Goal: Participate in discussion: Engage in conversation with other users on a specific topic

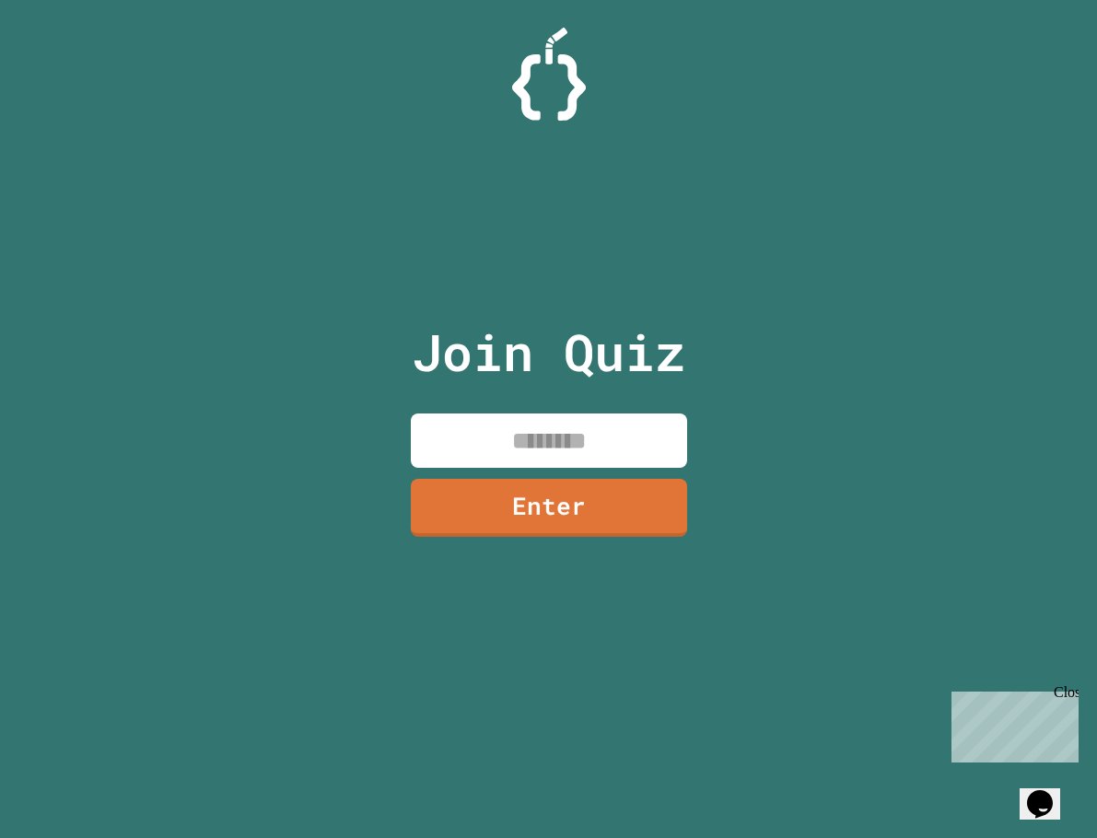
click at [641, 436] on input at bounding box center [549, 441] width 276 height 54
type input "********"
click at [677, 498] on link "Enter" at bounding box center [548, 505] width 268 height 61
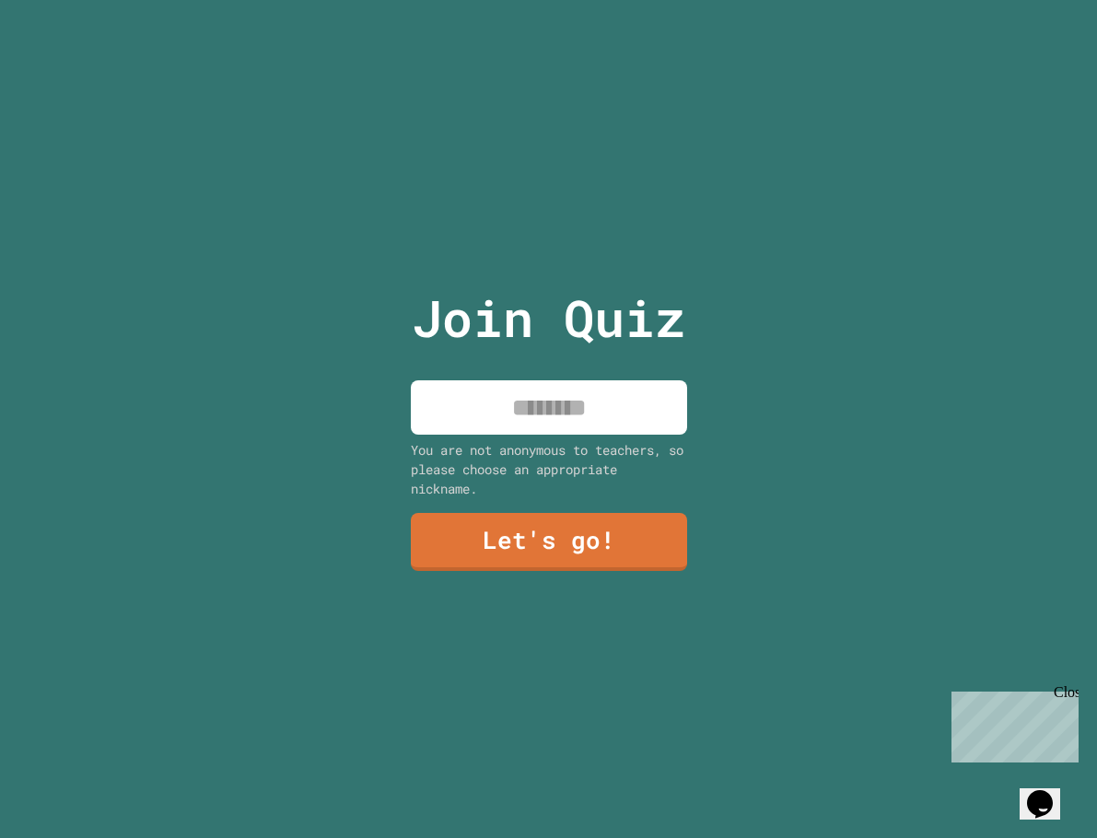
click at [550, 400] on input at bounding box center [549, 407] width 276 height 54
type input "******"
click at [572, 526] on link "Let's go!" at bounding box center [548, 540] width 281 height 61
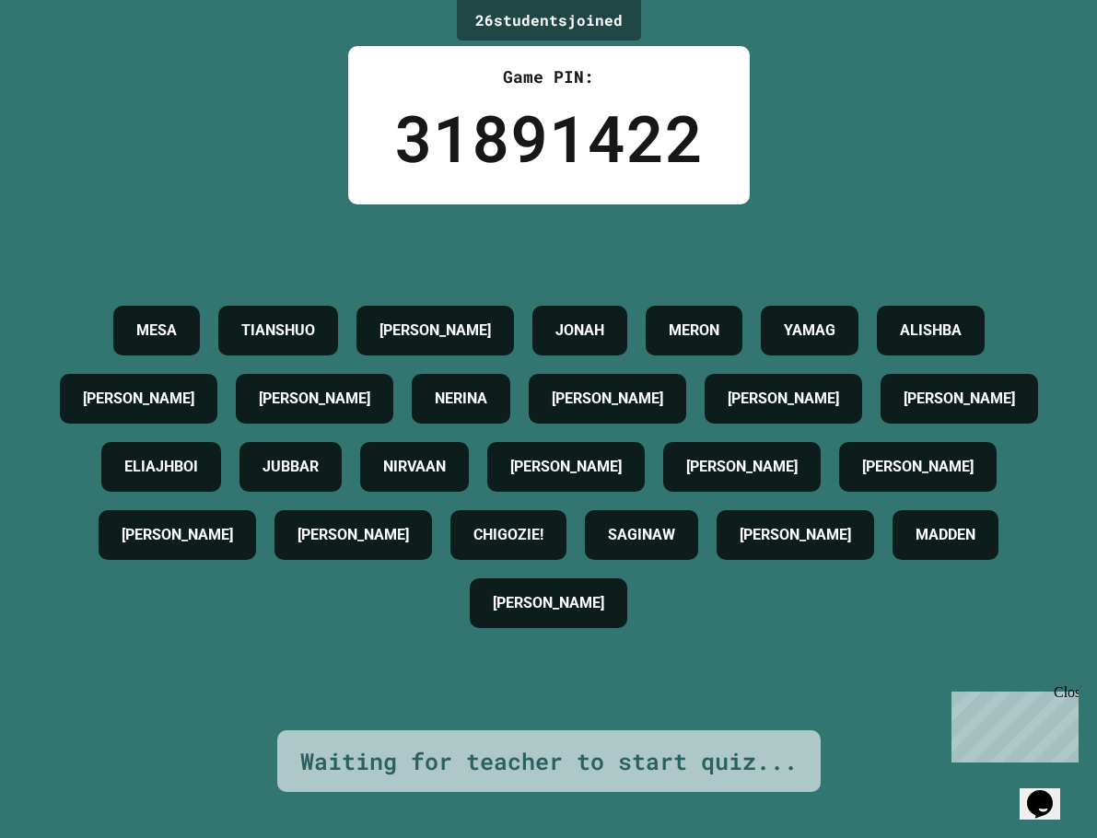
drag, startPoint x: 5, startPoint y: 641, endPoint x: -171, endPoint y: 648, distance: 176.1
click at [0, 648] on html "We are updating our servers at 7PM EST [DATE]. [PERSON_NAME] should continue to…" at bounding box center [548, 419] width 1097 height 838
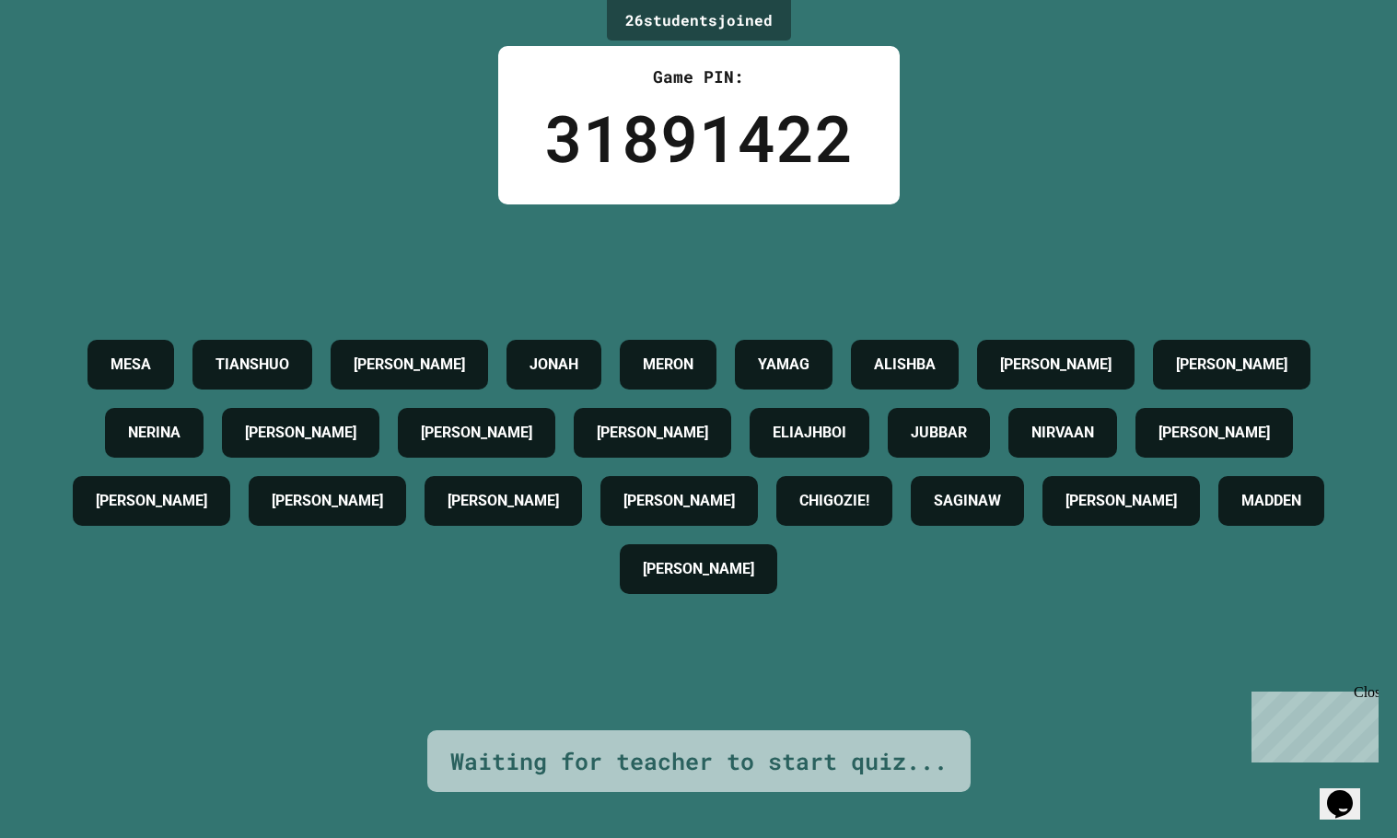
click at [1096, 693] on div "Close" at bounding box center [1365, 695] width 23 height 23
click at [959, 340] on div "ALISHBA" at bounding box center [905, 365] width 108 height 50
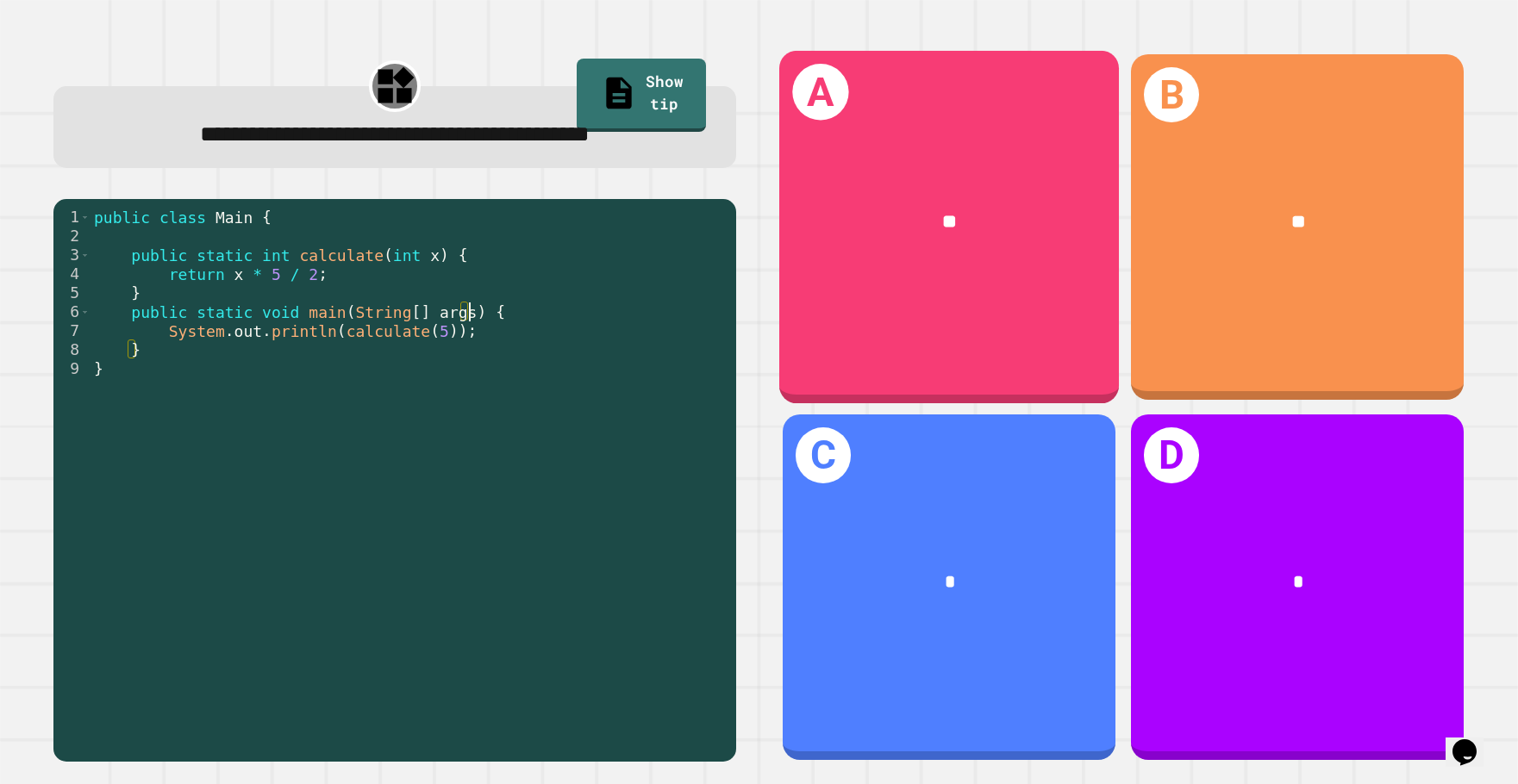
drag, startPoint x: 806, startPoint y: 328, endPoint x: 714, endPoint y: 348, distance: 94.1
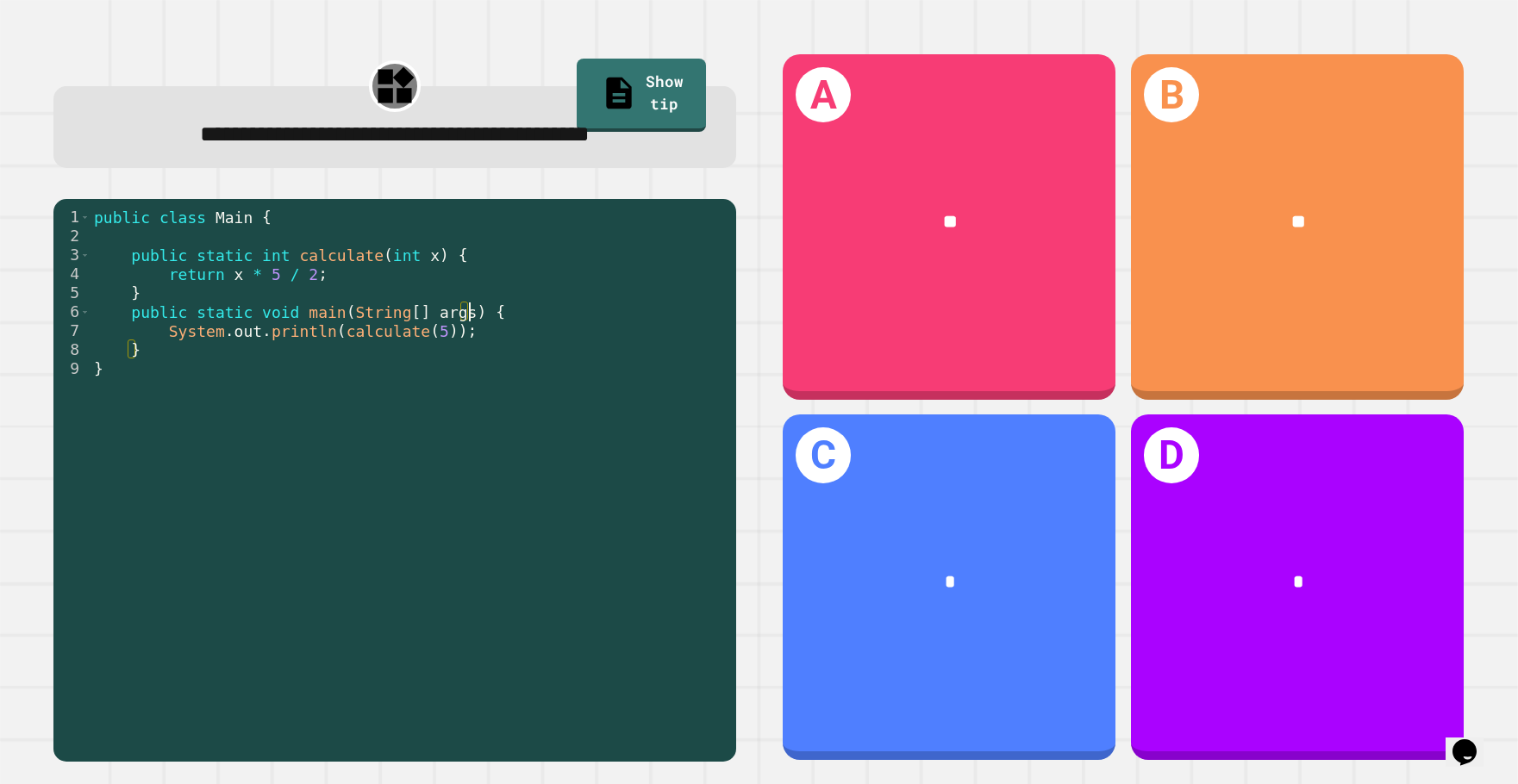
drag, startPoint x: 714, startPoint y: 348, endPoint x: 618, endPoint y: 202, distance: 174.7
click at [618, 168] on div "**********" at bounding box center [394, 126] width 682 height 81
drag, startPoint x: 416, startPoint y: 385, endPoint x: 319, endPoint y: 412, distance: 100.7
click at [319, 412] on div "public class Main { public static int calculate ( int x ) { return x * 5 / 2 ; …" at bounding box center [409, 454] width 637 height 493
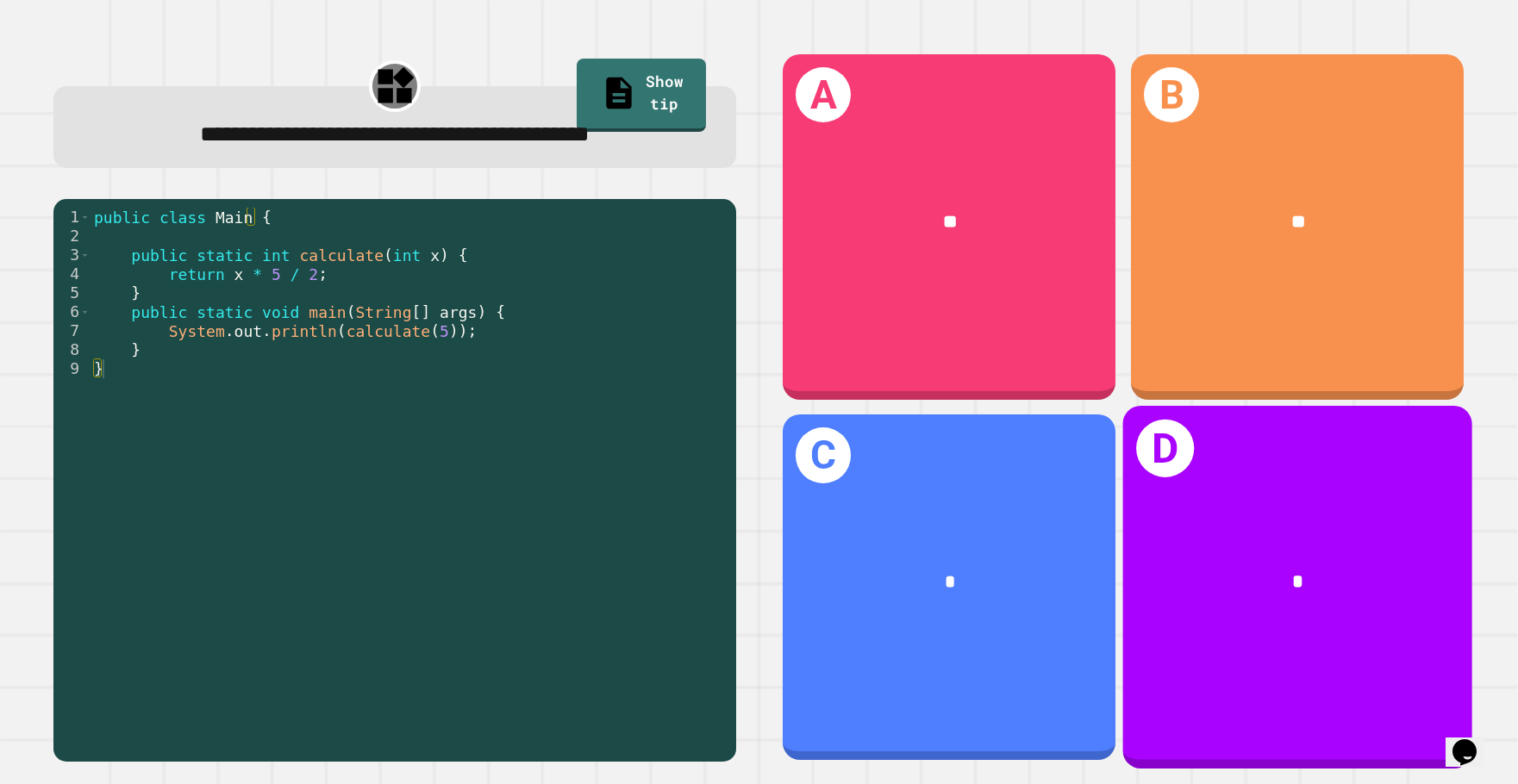
click at [1026, 530] on div "*" at bounding box center [1297, 582] width 350 height 106
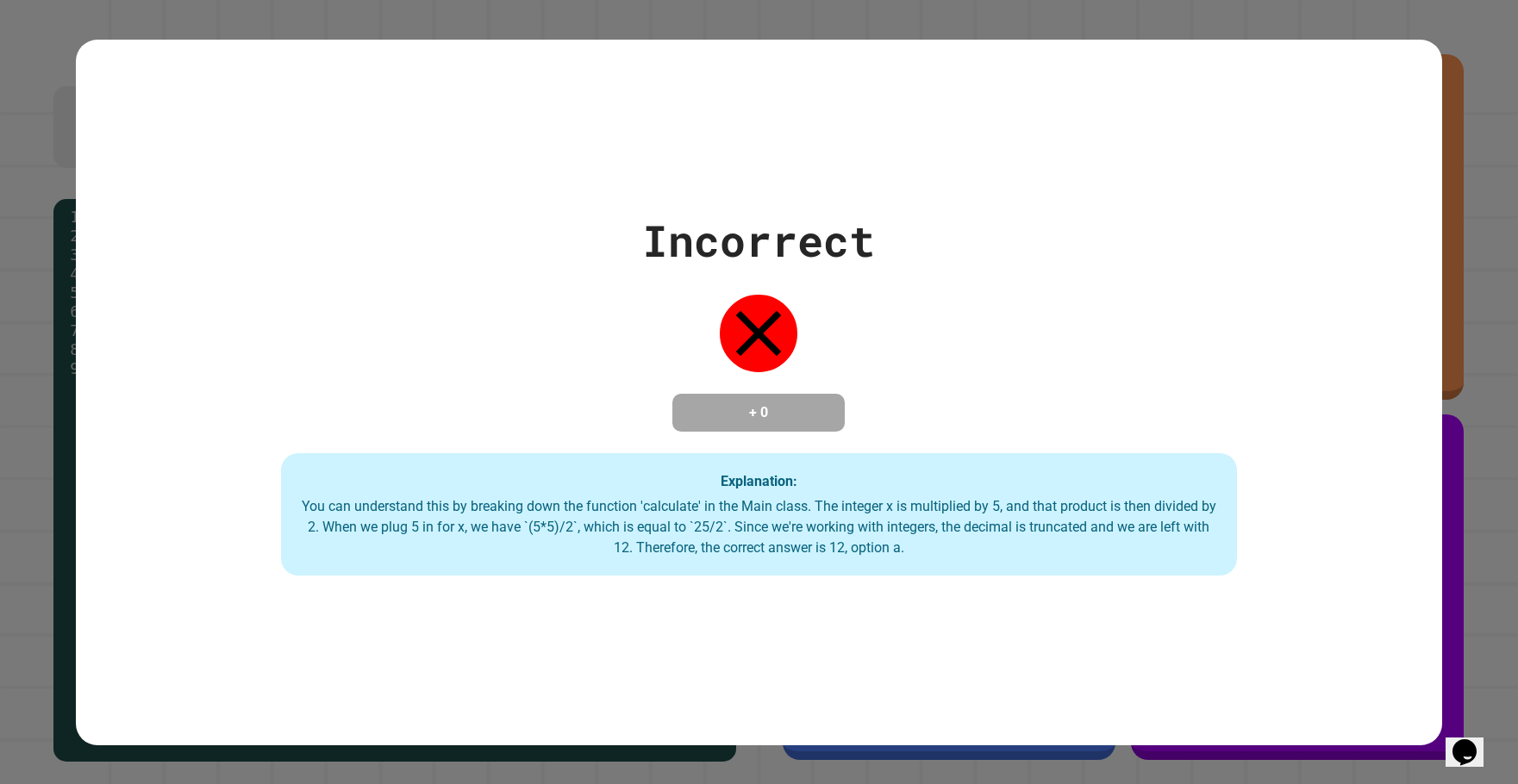
click at [855, 30] on div "Incorrect + 0 Explanation: You can understand this by breaking down the functio…" at bounding box center [759, 392] width 1518 height 784
click at [708, 430] on div "+ 0" at bounding box center [758, 413] width 172 height 38
click at [722, 415] on h4 "+ 0" at bounding box center [758, 413] width 138 height 21
click at [1026, 737] on button "Opens Chat This icon Opens the chat window." at bounding box center [1464, 751] width 38 height 29
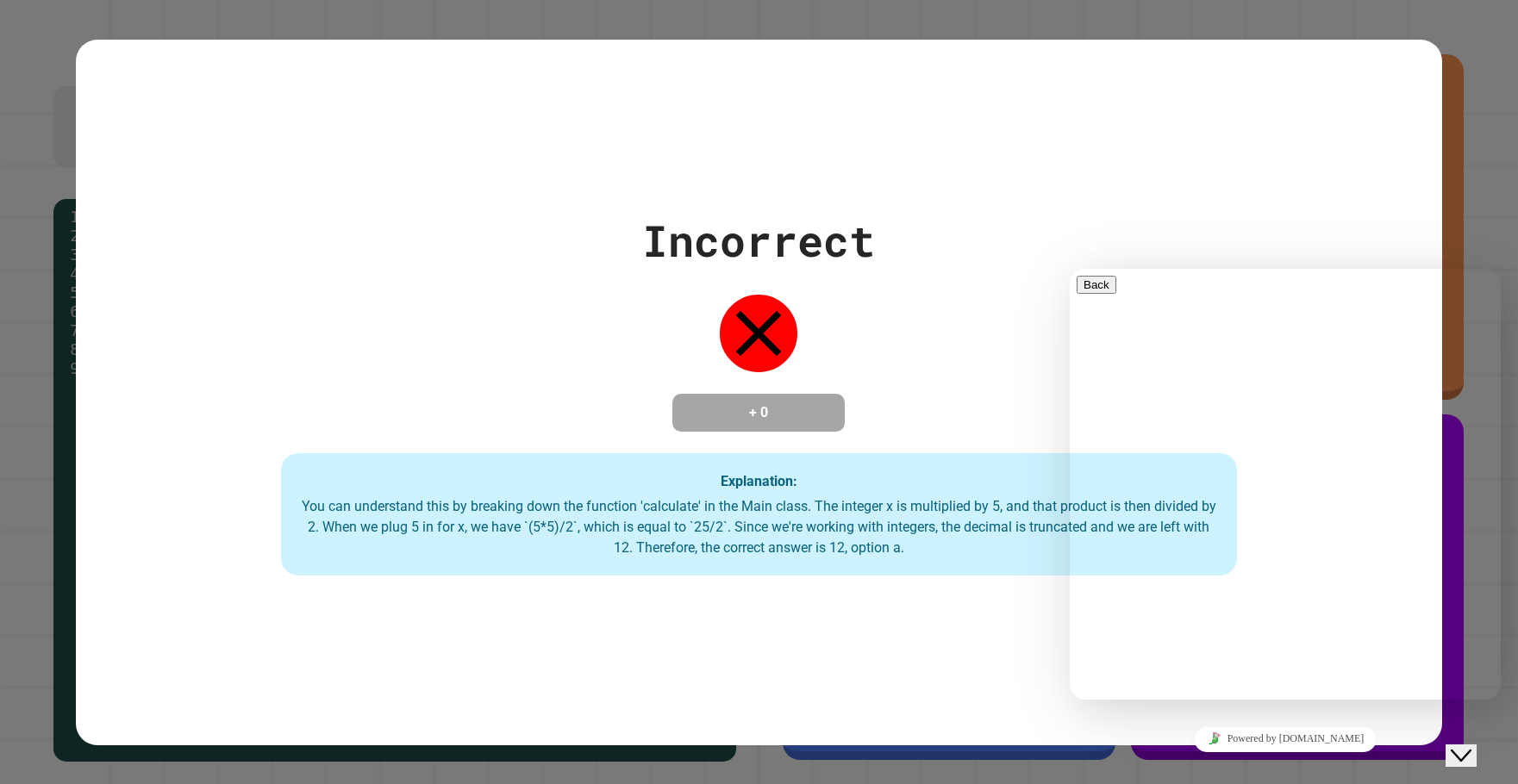
click at [1026, 745] on button "Close Chat This icon closes the chat window." at bounding box center [1460, 756] width 31 height 22
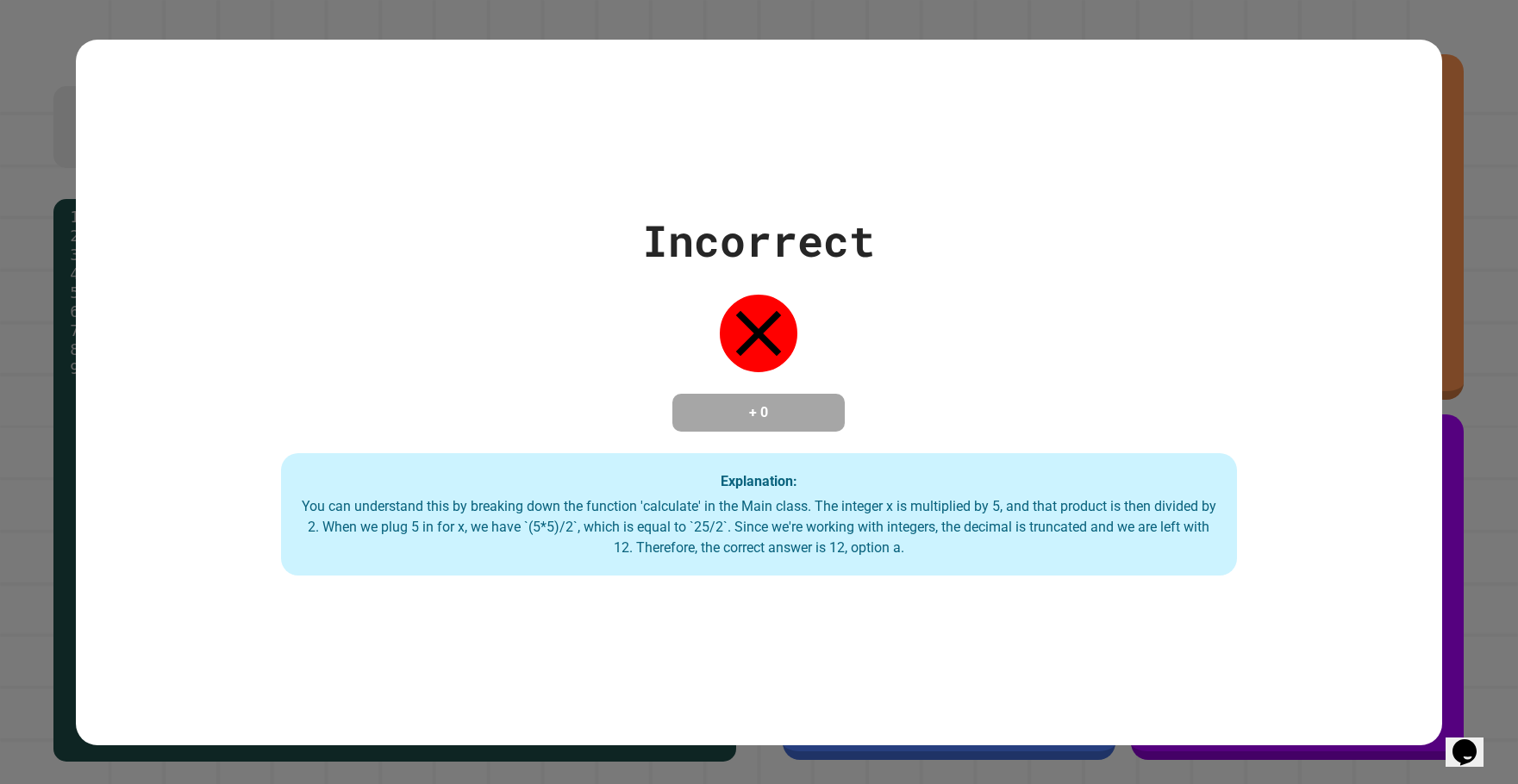
click at [1026, 675] on div "Incorrect + 0 Explanation: You can understand this by breaking down the functio…" at bounding box center [759, 392] width 1518 height 784
click at [619, 496] on div "Explanation: You can understand this by breaking down the function 'calculate' …" at bounding box center [758, 514] width 956 height 123
click at [802, 509] on div "You can understand this by breaking down the function 'calculate' in the Main c…" at bounding box center [759, 527] width 922 height 62
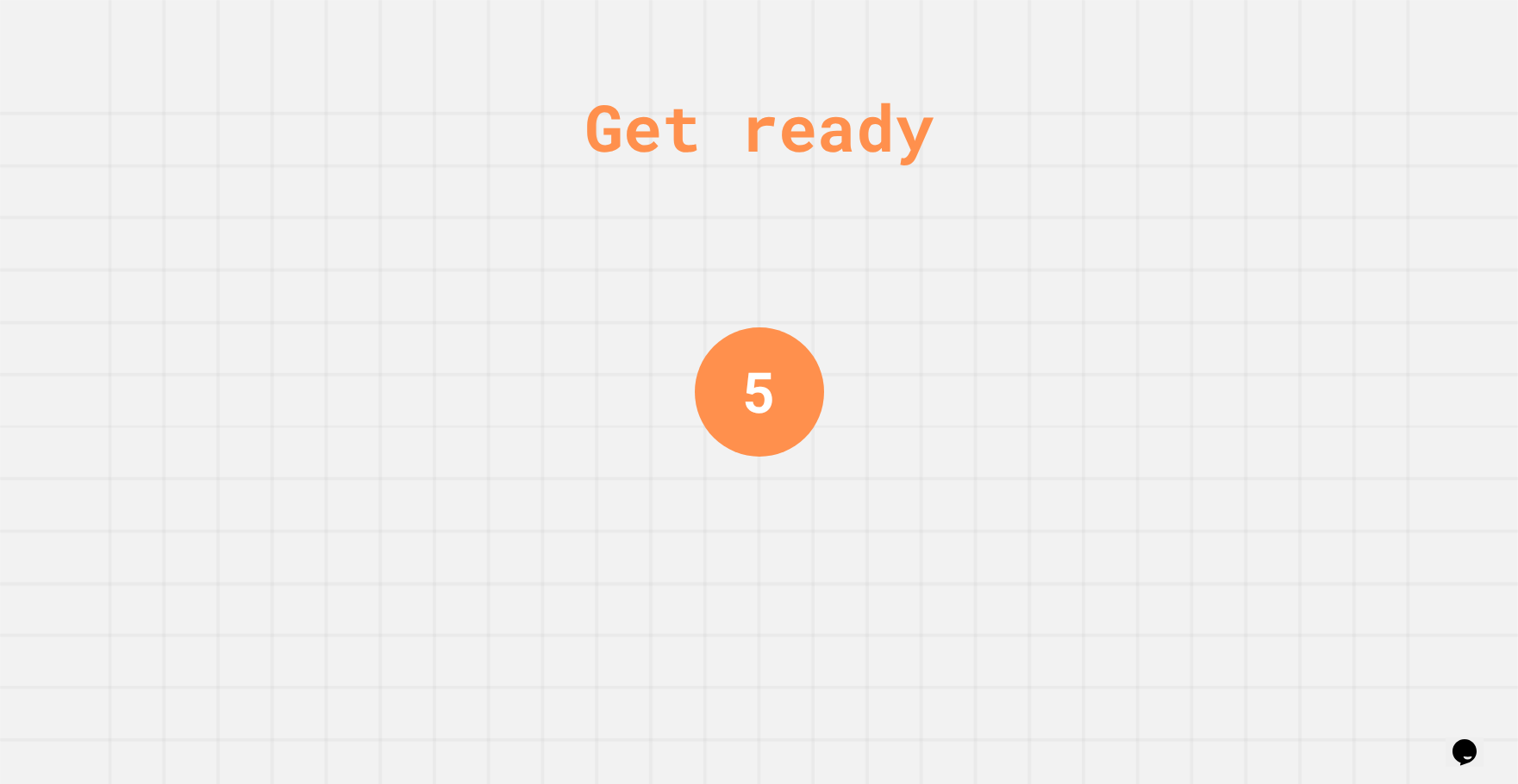
click at [920, 428] on div "Get ready 5" at bounding box center [759, 392] width 1518 height 784
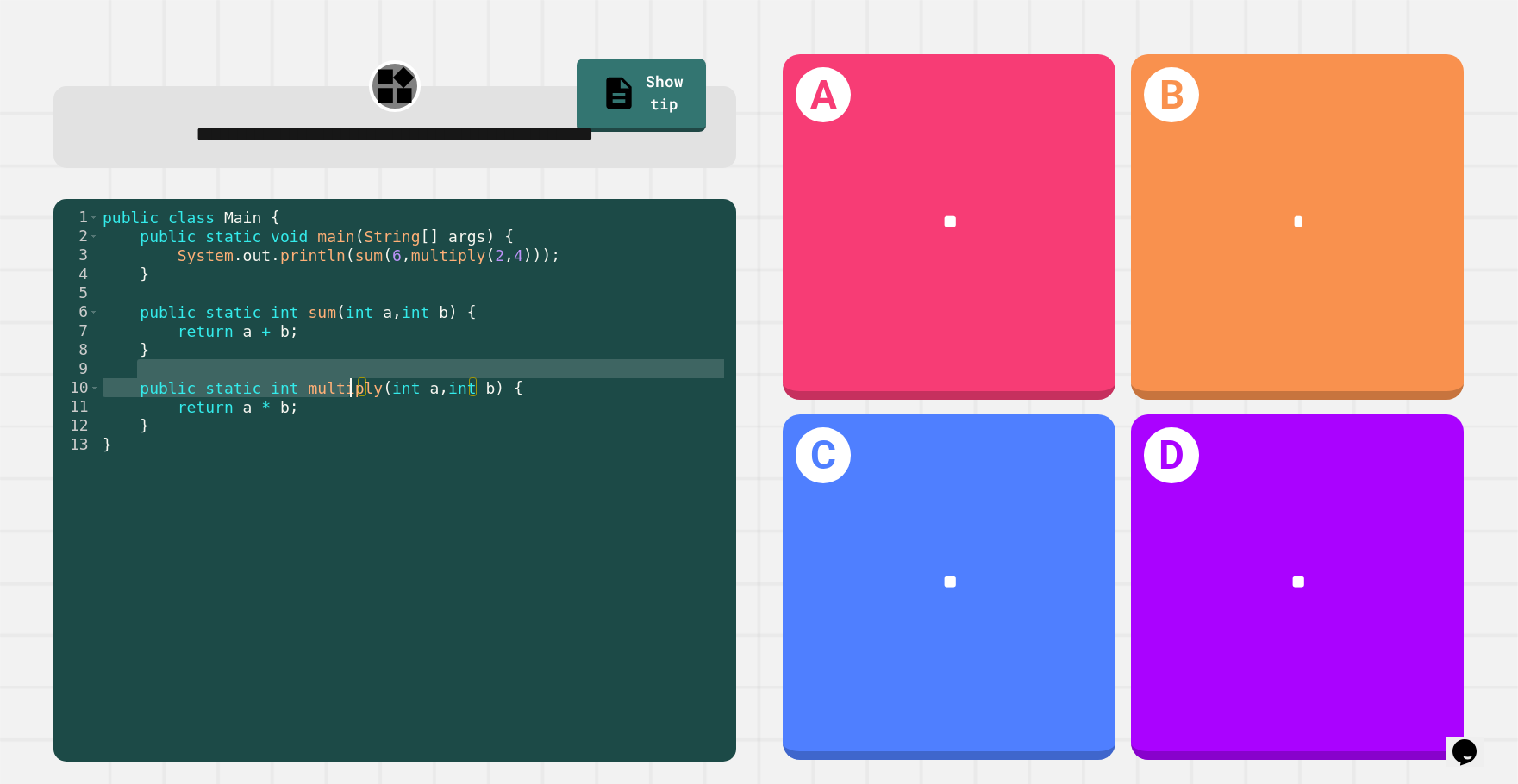
drag, startPoint x: 358, startPoint y: 423, endPoint x: 353, endPoint y: 435, distance: 13.0
click at [353, 435] on div "public class Main { public static void main ( String [ ] args ) { System . out …" at bounding box center [413, 454] width 628 height 493
click at [337, 446] on div "public class Main { public static void main ( String [ ] args ) { System . out …" at bounding box center [413, 454] width 628 height 493
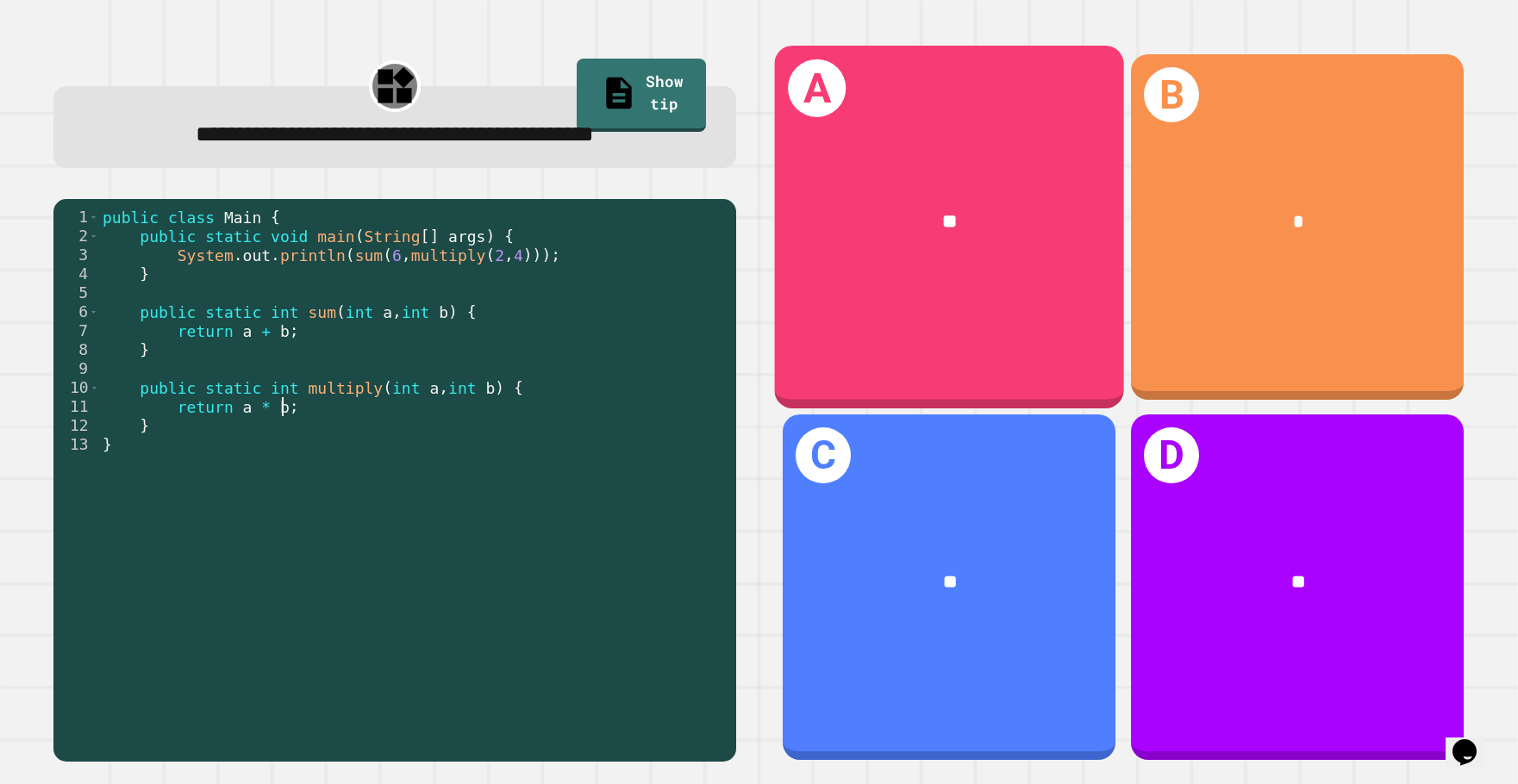
click at [965, 338] on div "A **" at bounding box center [949, 227] width 350 height 363
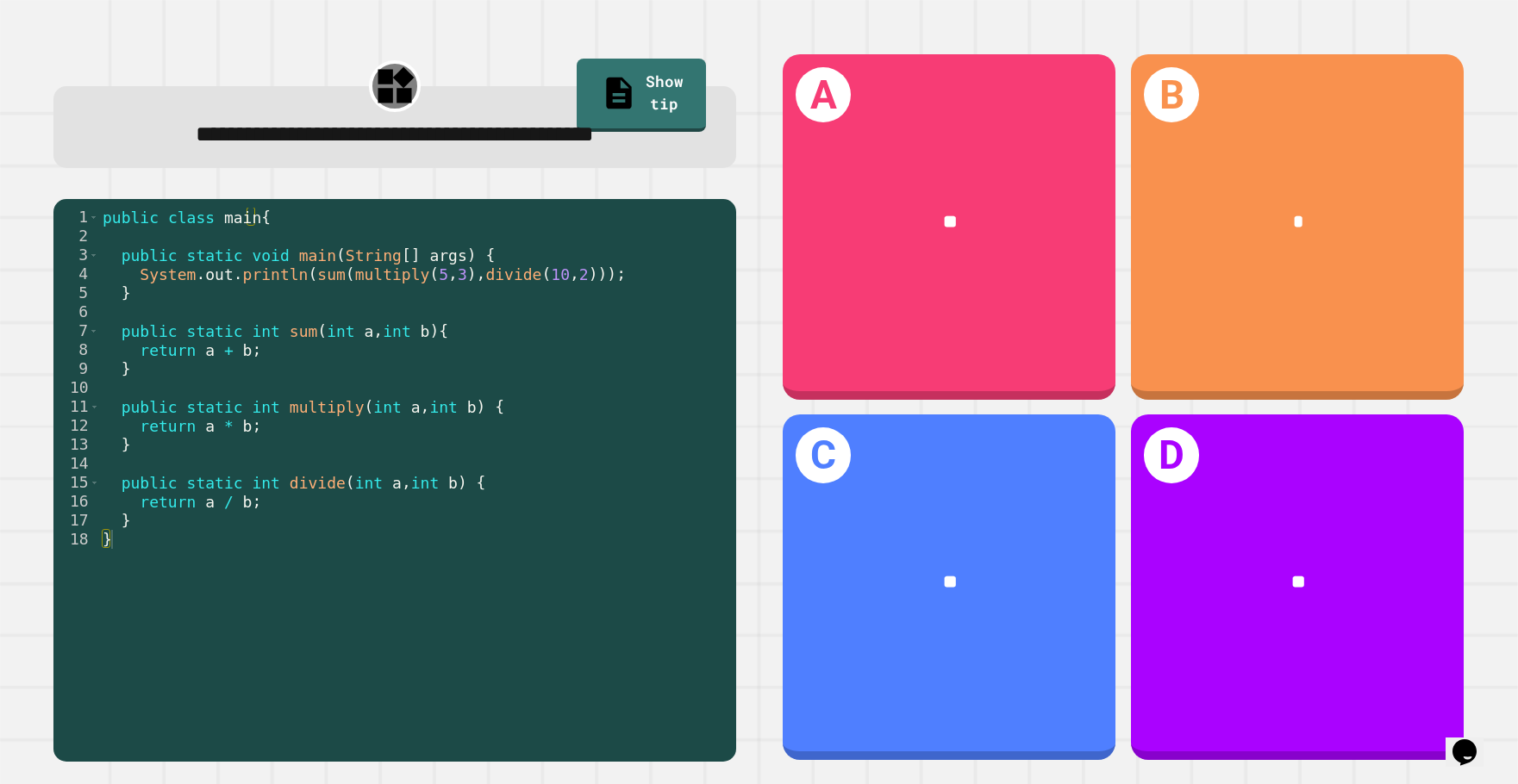
click at [669, 312] on div "public class main { public static void main ( String [ ] args ) { System . out …" at bounding box center [413, 454] width 628 height 493
drag, startPoint x: 132, startPoint y: 299, endPoint x: 288, endPoint y: 300, distance: 156.0
click at [288, 300] on div "public class main { public static void main ( String [ ] args ) { System . out …" at bounding box center [413, 454] width 628 height 493
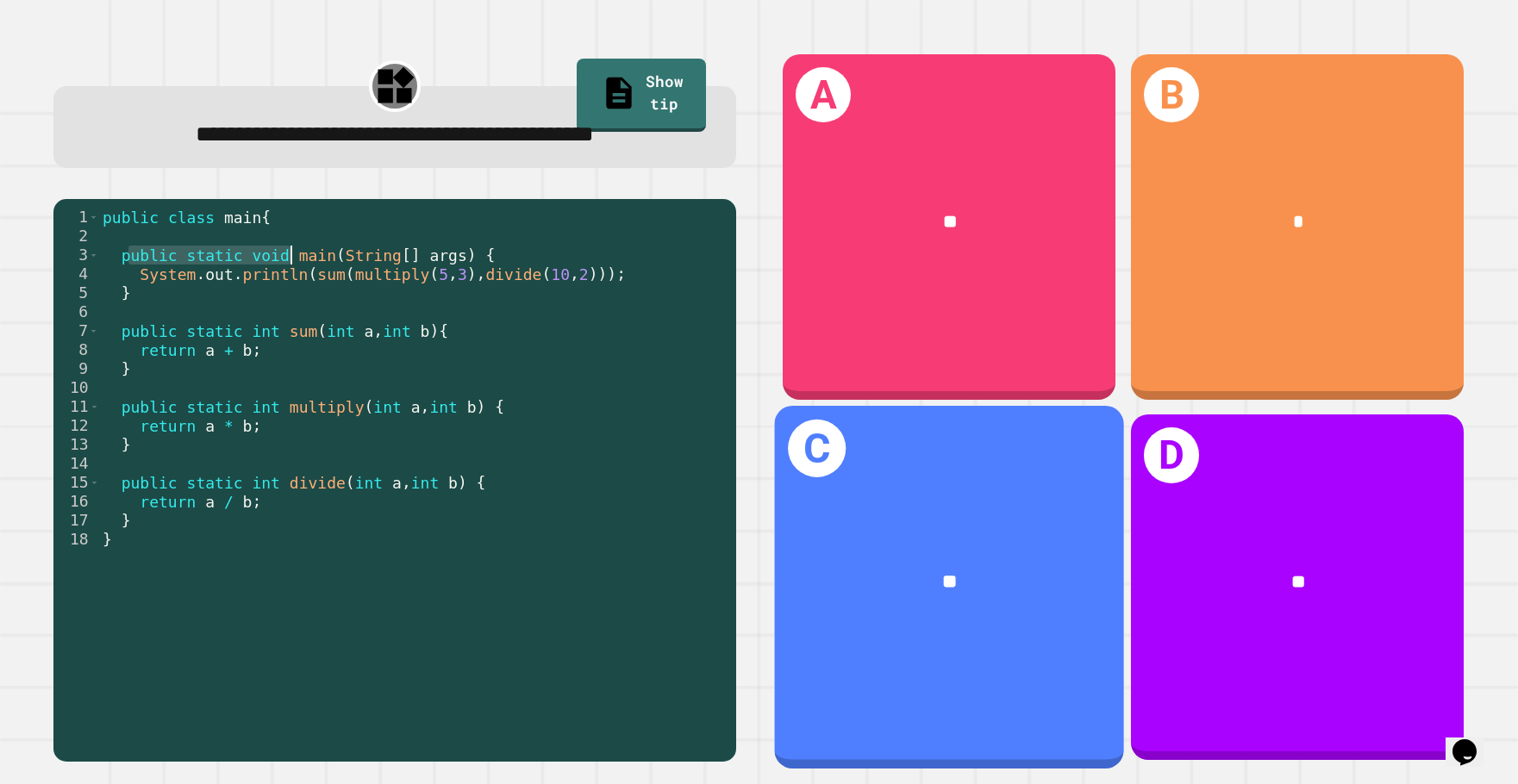
click at [842, 542] on div "**" at bounding box center [949, 582] width 350 height 106
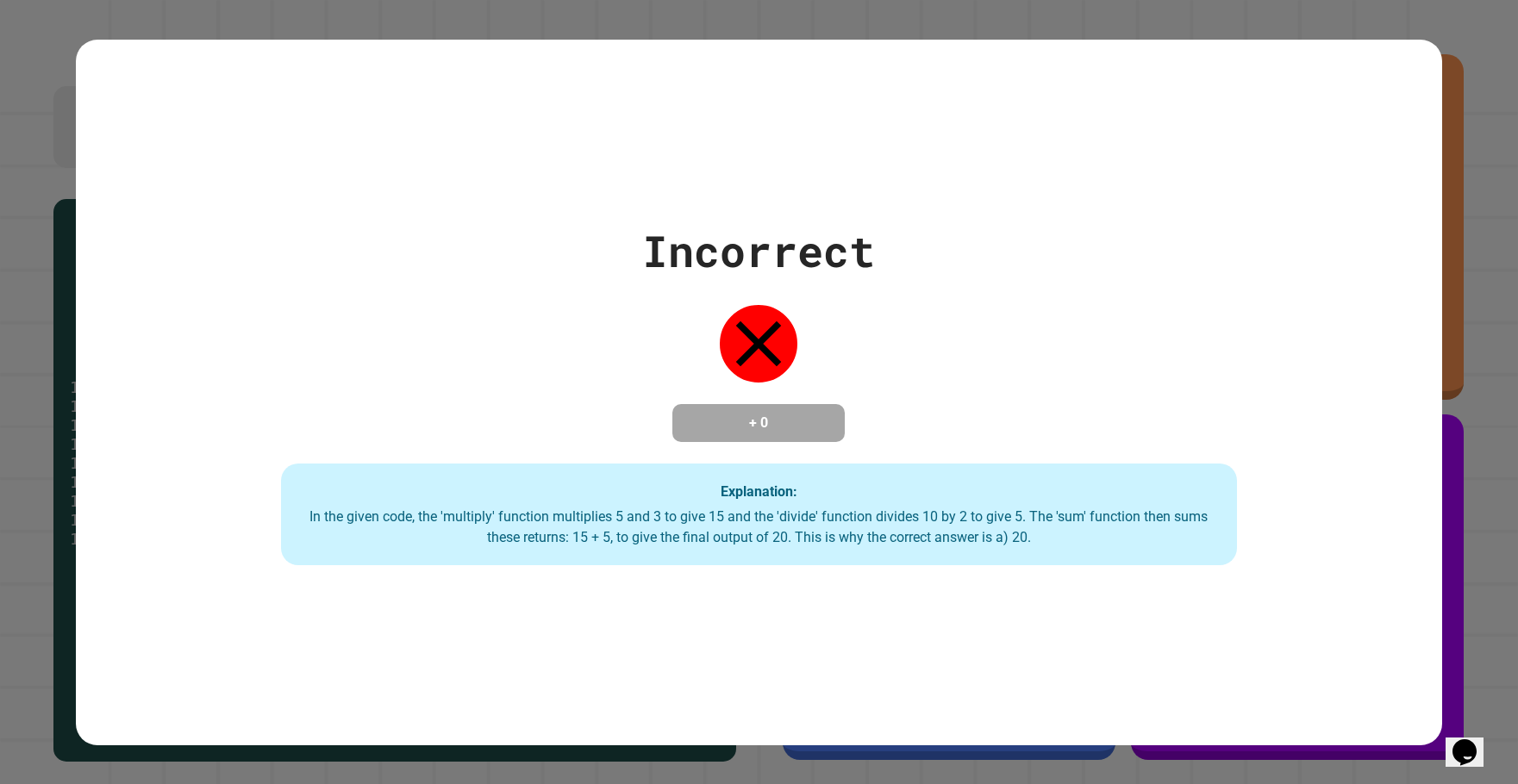
click at [505, 450] on div "Incorrect + 0 Explanation: In the given code, the 'multiply' function multiplie…" at bounding box center [759, 392] width 1366 height 346
drag, startPoint x: 727, startPoint y: 519, endPoint x: 1019, endPoint y: 512, distance: 292.1
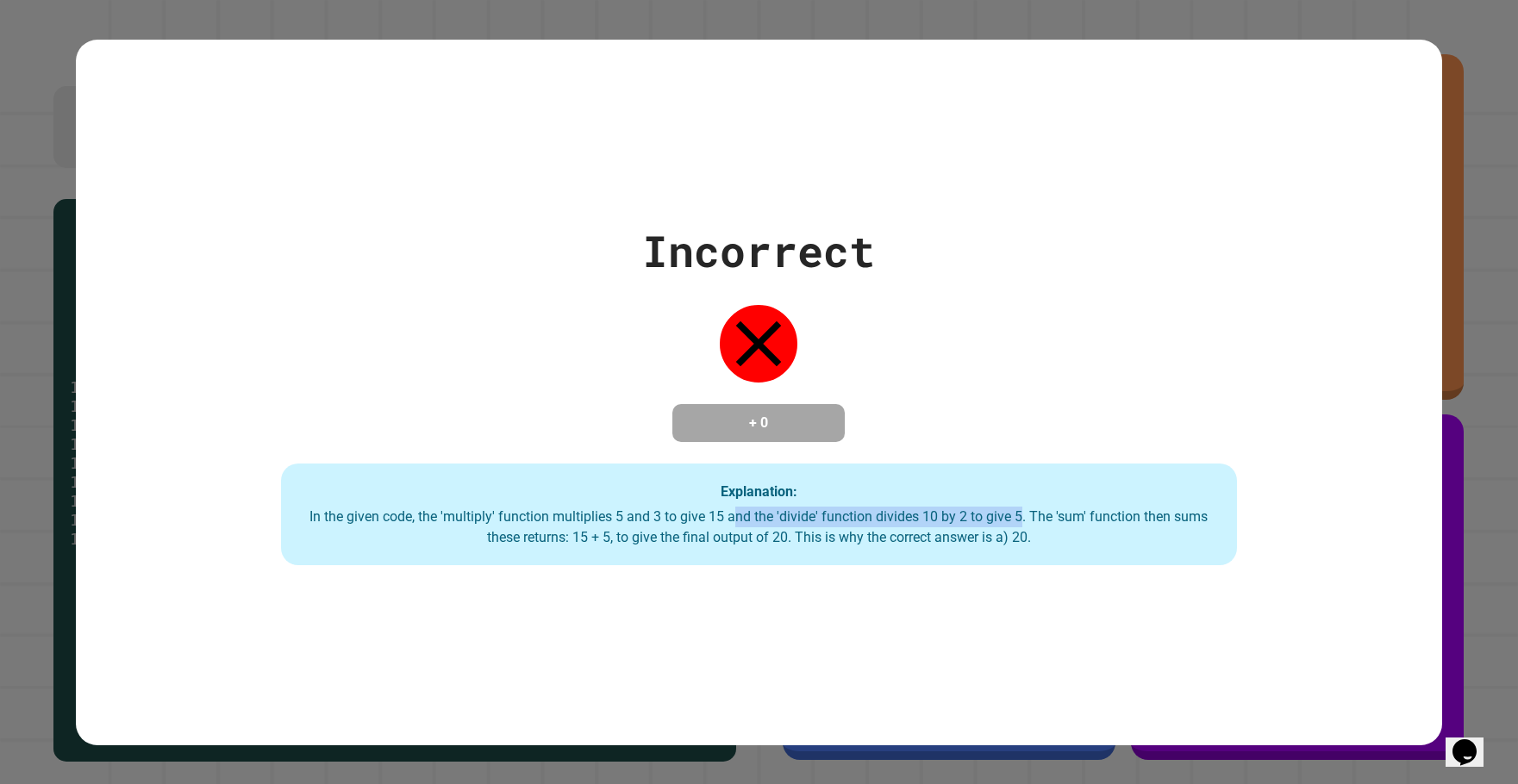
click at [1019, 512] on div "In the given code, the 'multiply' function multiplies 5 and 3 to give 15 and th…" at bounding box center [759, 528] width 922 height 41
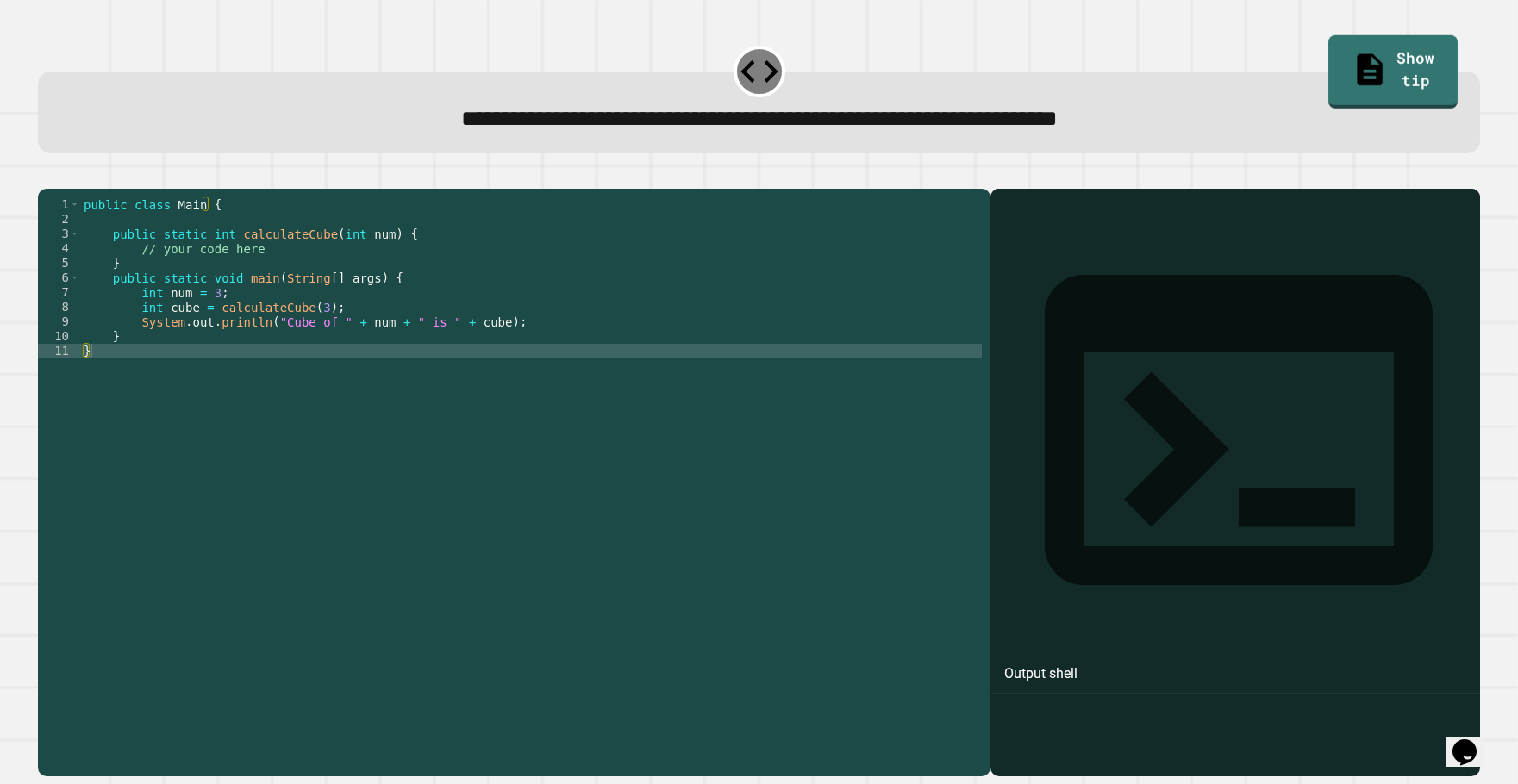
click at [898, 91] on div "**********" at bounding box center [759, 111] width 1442 height 81
click at [263, 365] on div "public class Main { public static int calculateCube ( int num ) { // your code …" at bounding box center [531, 461] width 901 height 528
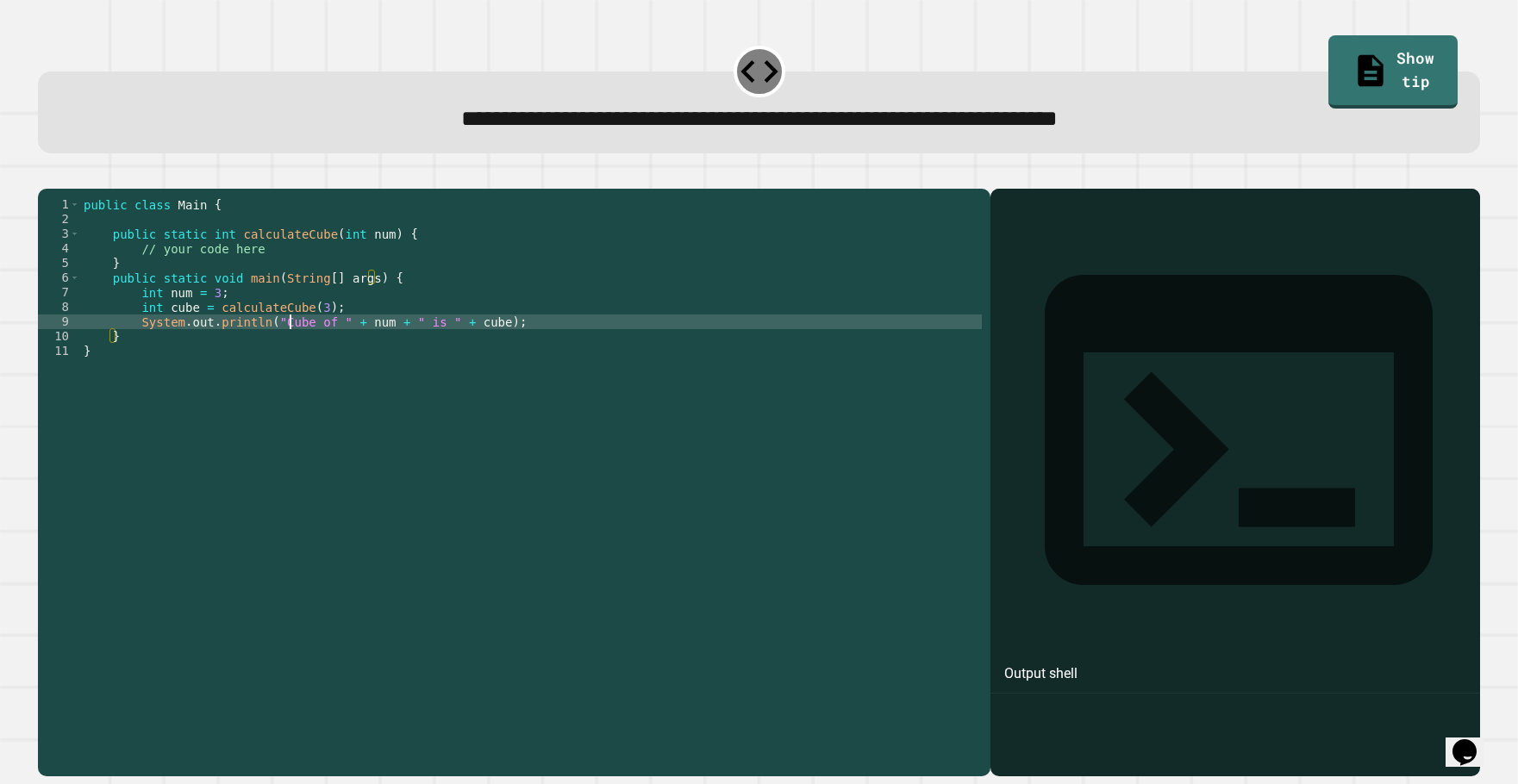
click at [288, 353] on div "public class Main { public static int calculateCube ( int num ) { // your code …" at bounding box center [531, 461] width 901 height 528
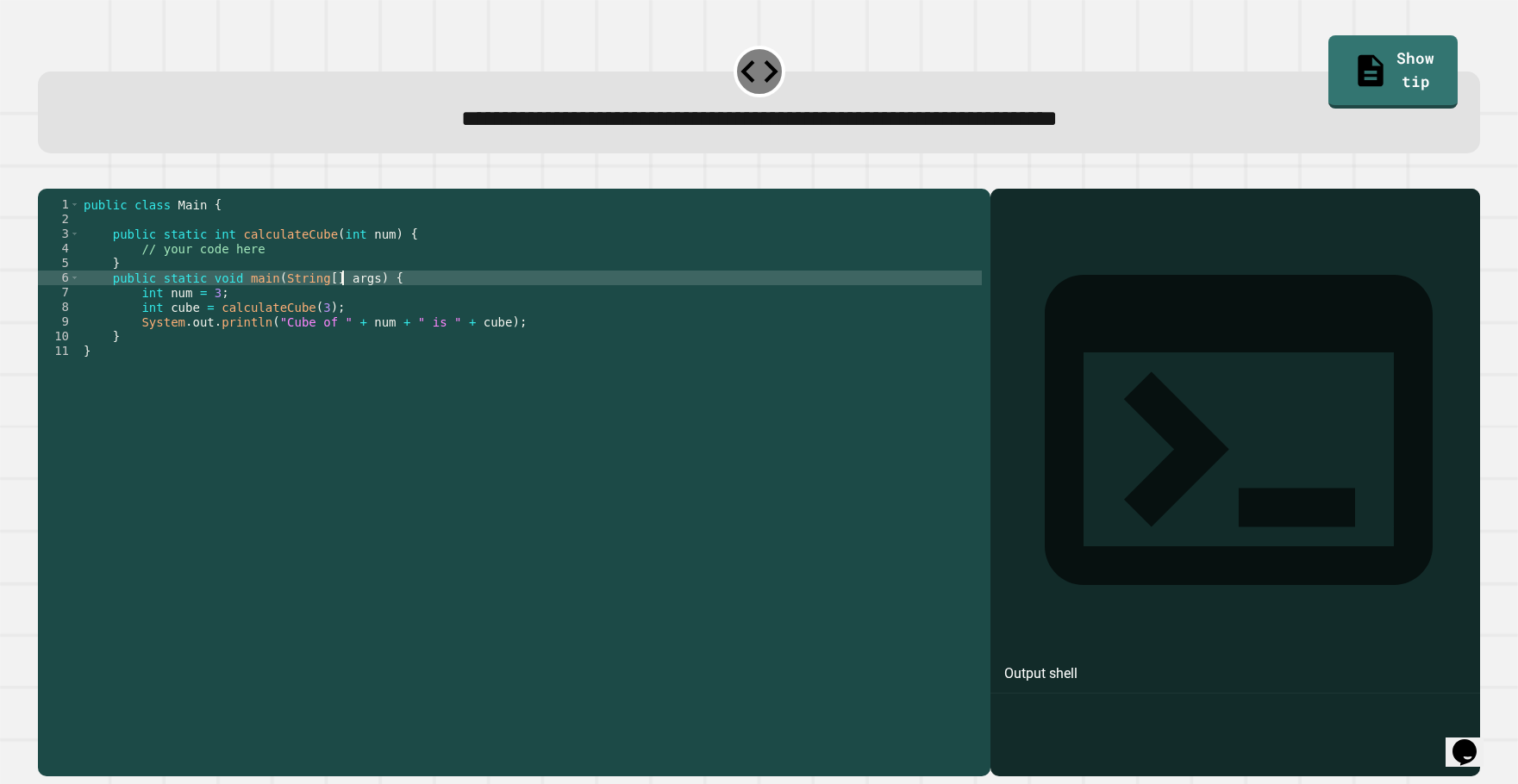
click at [340, 311] on div "public class Main { public static int calculateCube ( int num ) { // your code …" at bounding box center [531, 461] width 901 height 528
click at [392, 305] on div "public class Main { public static int calculateCube ( int num ) { // your code …" at bounding box center [531, 461] width 901 height 528
click at [226, 311] on div "public class Main { public static int calculateCube ( int num ) { // your code …" at bounding box center [531, 461] width 901 height 528
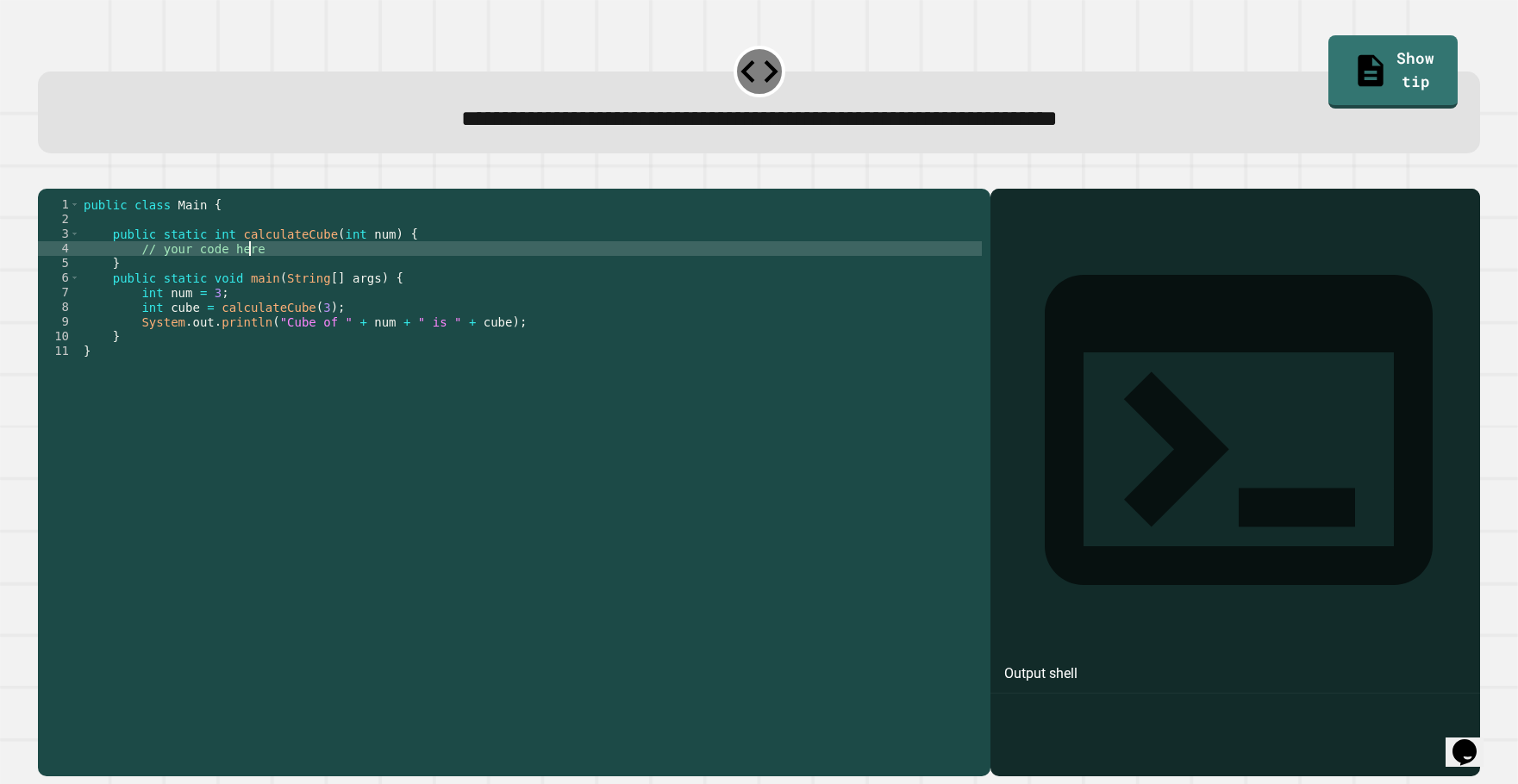
click at [253, 282] on div "public class Main { public static int calculateCube ( int num ) { // your code …" at bounding box center [531, 461] width 901 height 528
type textarea "**********"
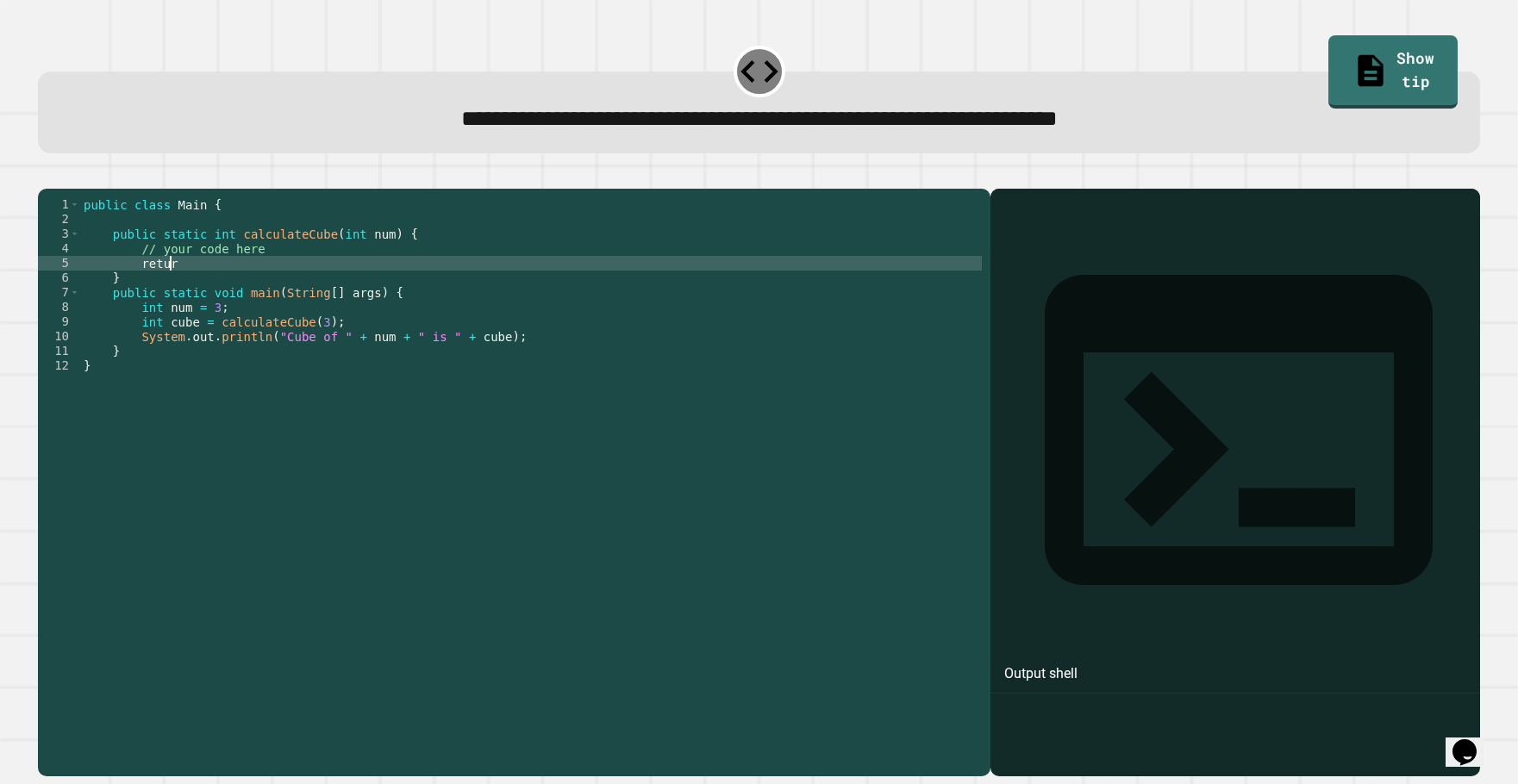
scroll to position [0, 6]
type textarea "*"
click at [47, 175] on icon "button" at bounding box center [47, 175] width 0 height 0
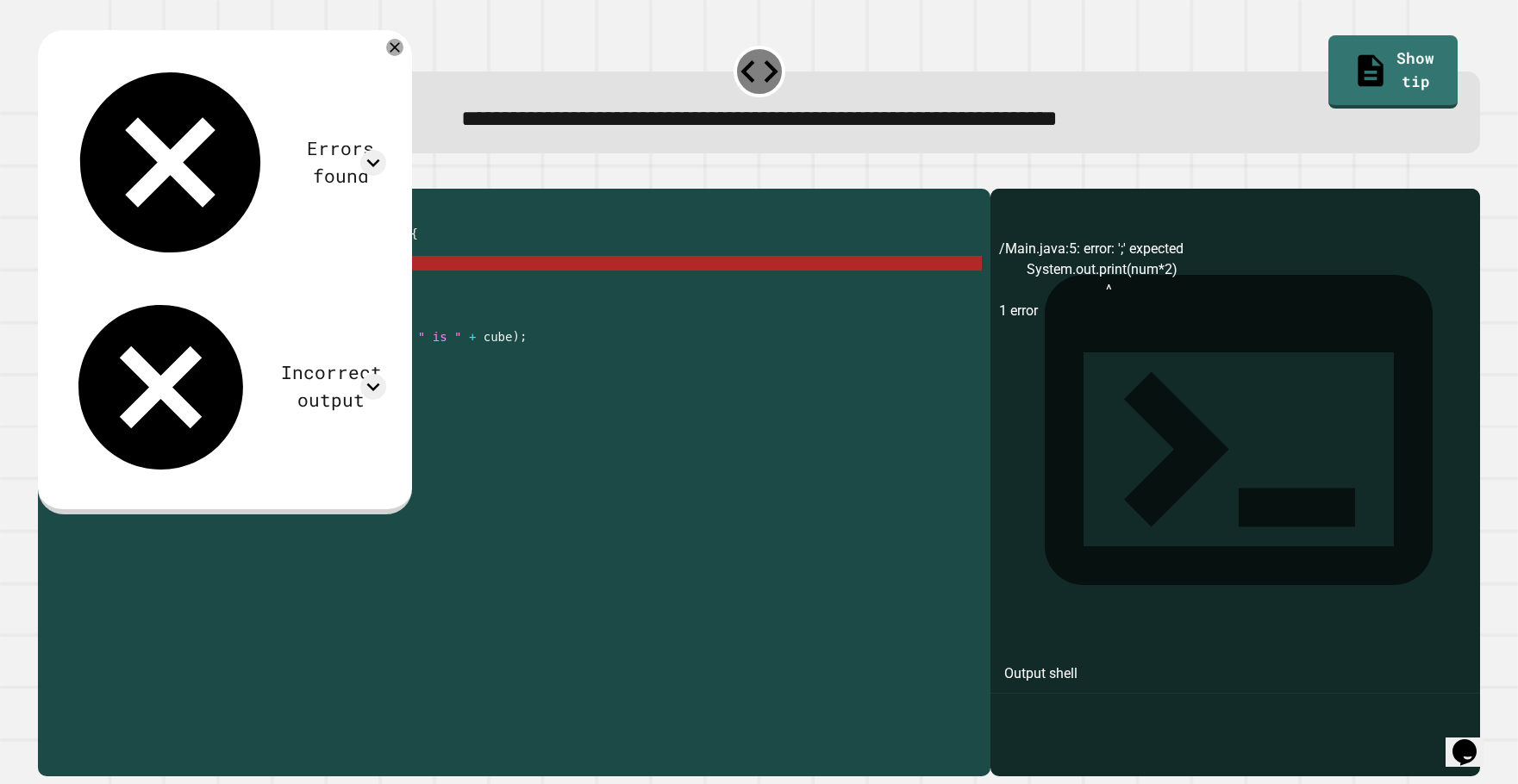
click at [309, 287] on div "public class Main { public static int calculateCube ( int num ) { // your code …" at bounding box center [531, 461] width 901 height 528
drag, startPoint x: 309, startPoint y: 287, endPoint x: 279, endPoint y: 289, distance: 30.1
click at [279, 289] on div "public class Main { public static int calculateCube ( int num ) { // your code …" at bounding box center [531, 461] width 901 height 528
click at [279, 289] on div "public class Main { public static int calculateCube ( int num ) { // your code …" at bounding box center [531, 446] width 901 height 498
click at [270, 292] on div "public class Main { public static int calculateCube ( int num ) { // your code …" at bounding box center [531, 461] width 901 height 528
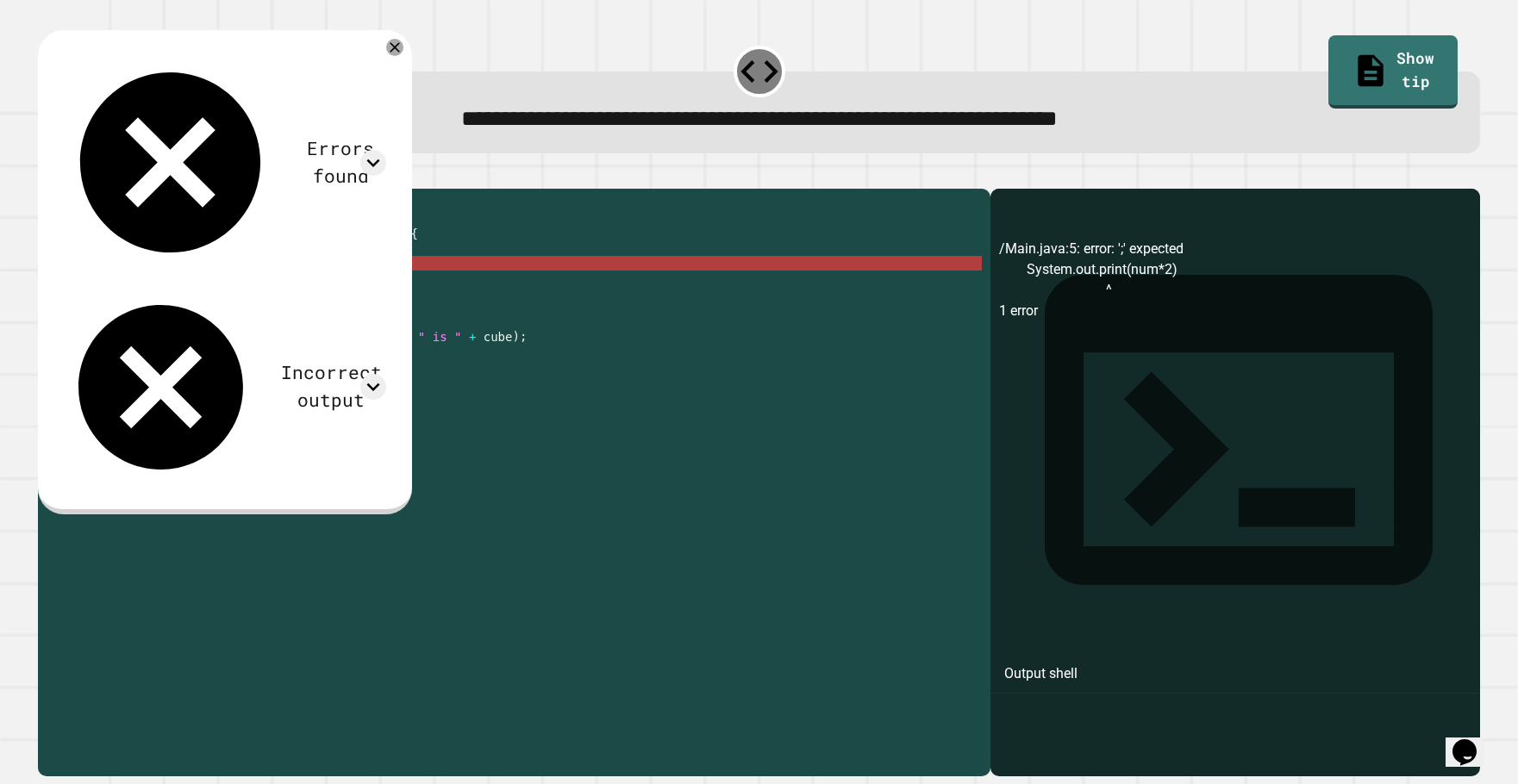
click at [270, 292] on div "public class Main { public static int calculateCube ( int num ) { // your code …" at bounding box center [531, 461] width 901 height 528
drag, startPoint x: 283, startPoint y: 290, endPoint x: 249, endPoint y: 296, distance: 34.5
click at [249, 296] on div "public class Main { public static int calculateCube ( int num ) { // your code …" at bounding box center [531, 461] width 901 height 528
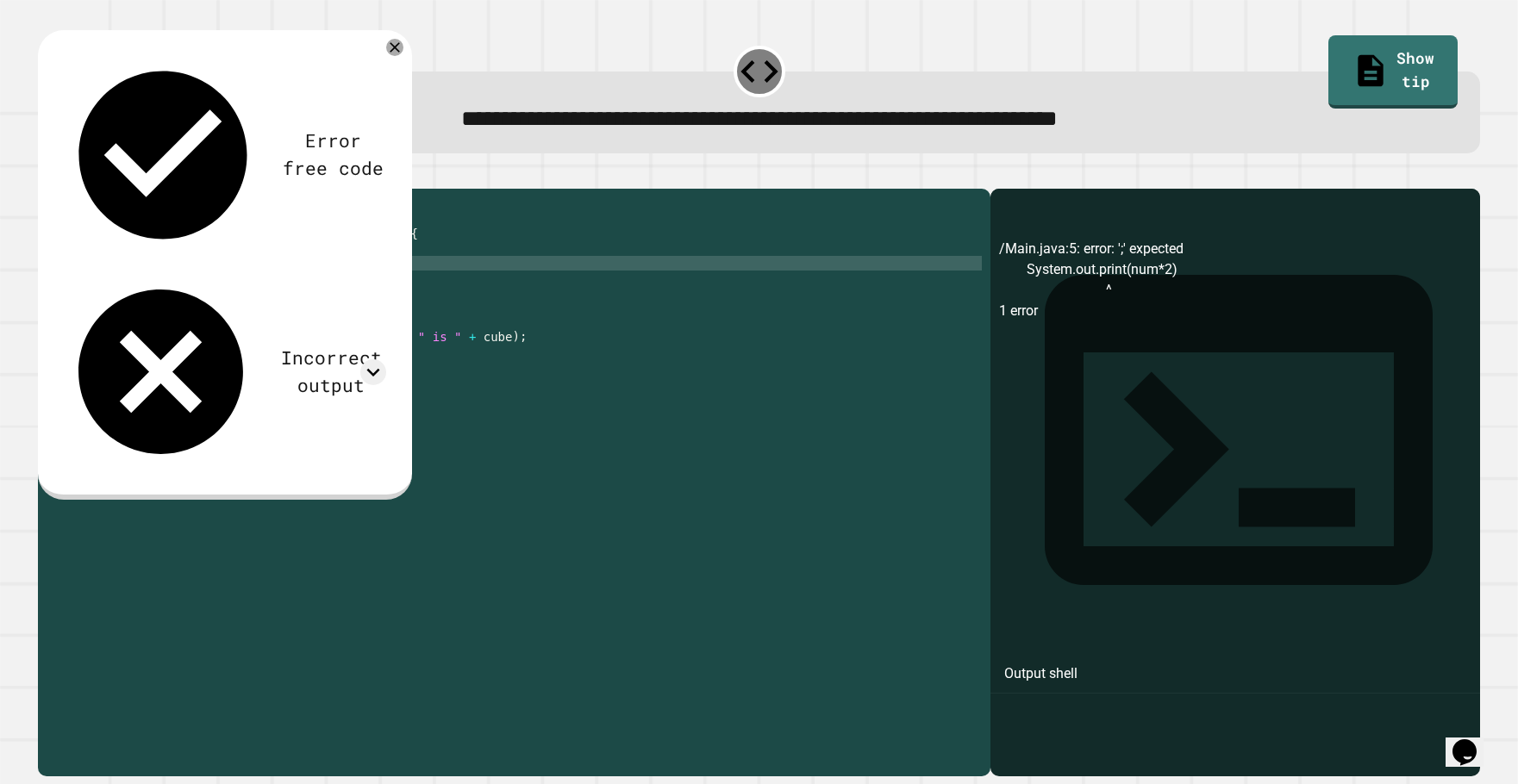
scroll to position [0, 13]
click at [47, 175] on icon "button" at bounding box center [47, 175] width 0 height 0
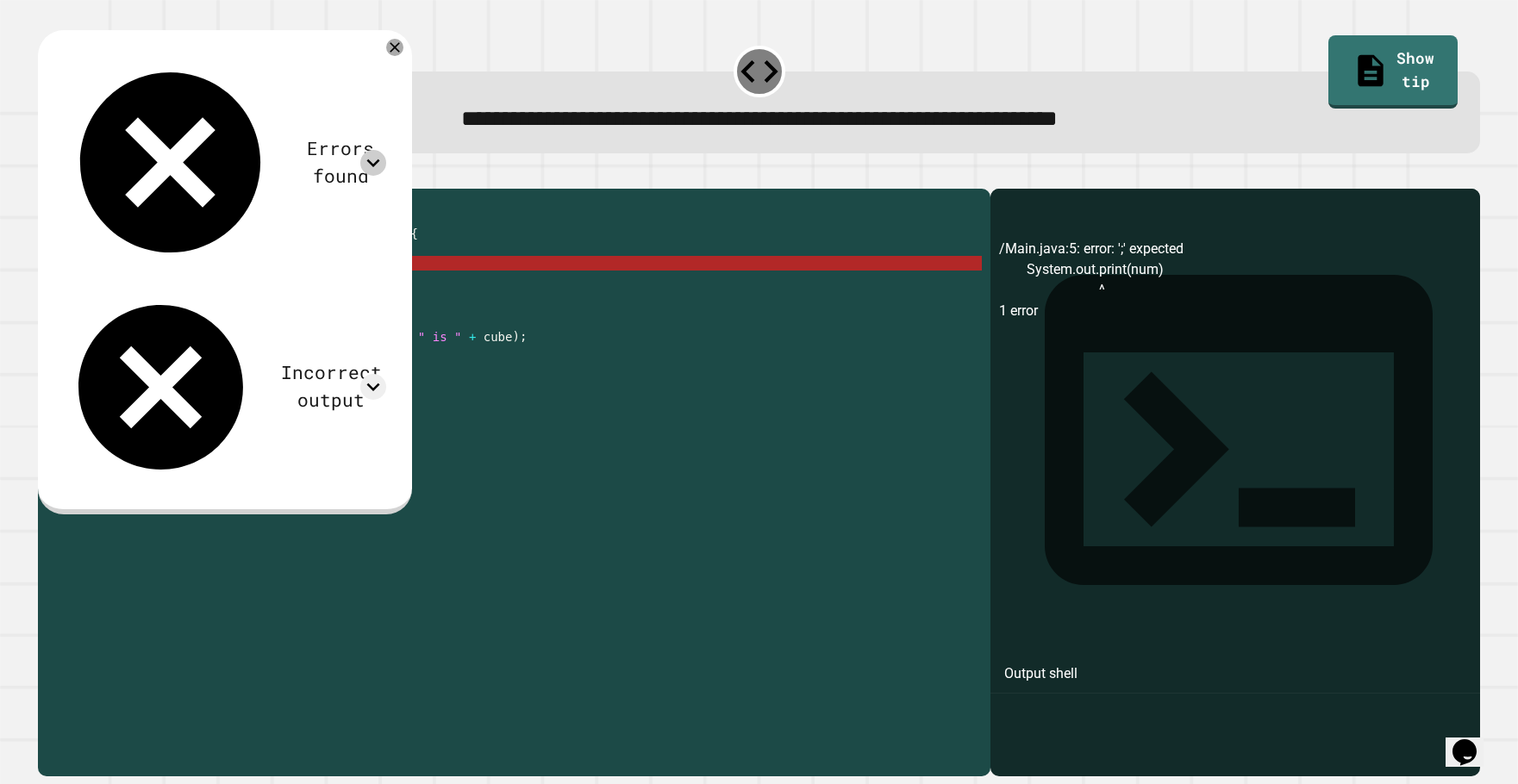
click at [387, 150] on icon at bounding box center [373, 163] width 26 height 26
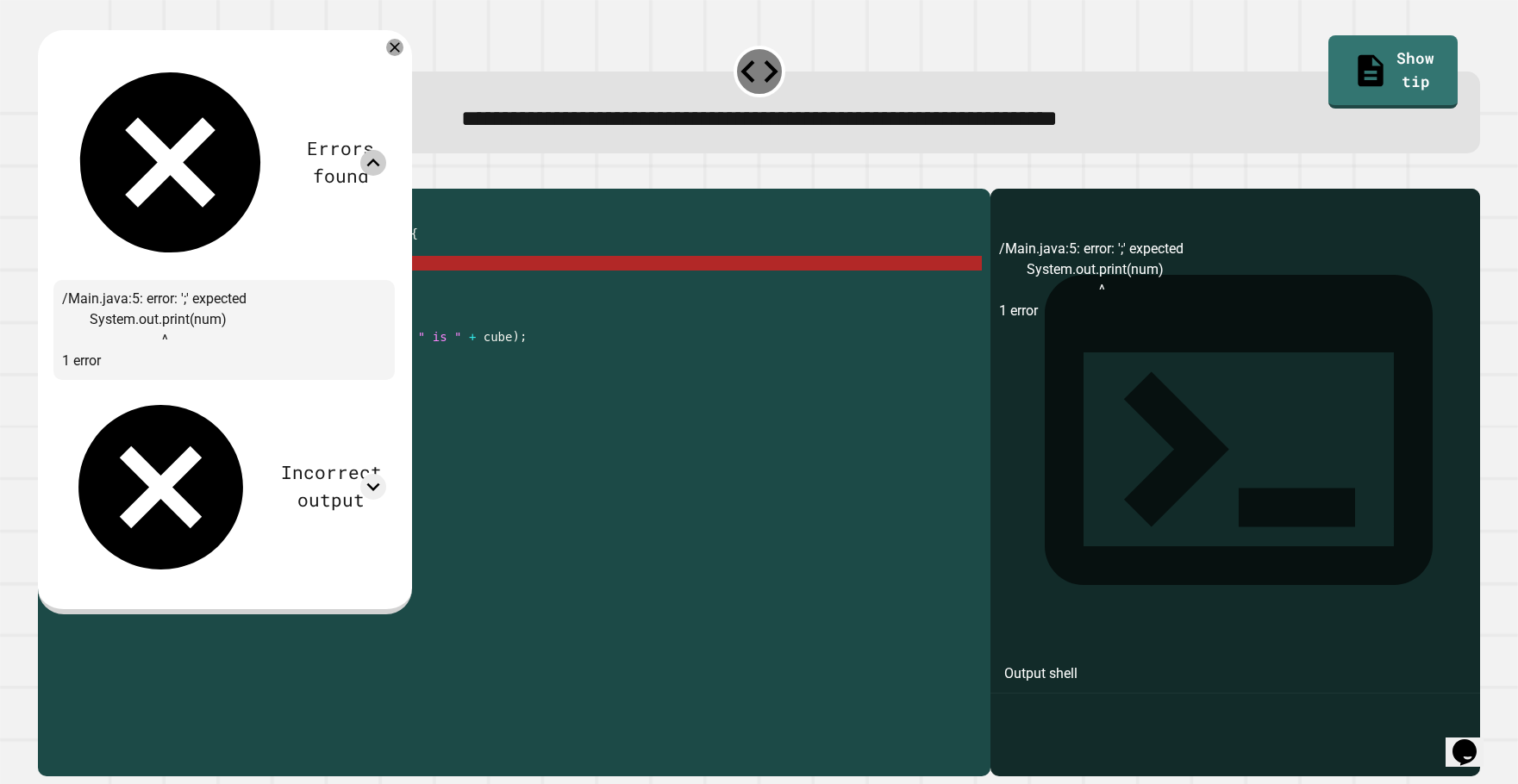
click at [328, 285] on div "public class Main { public static int calculateCube ( int num ) { // your code …" at bounding box center [531, 461] width 901 height 528
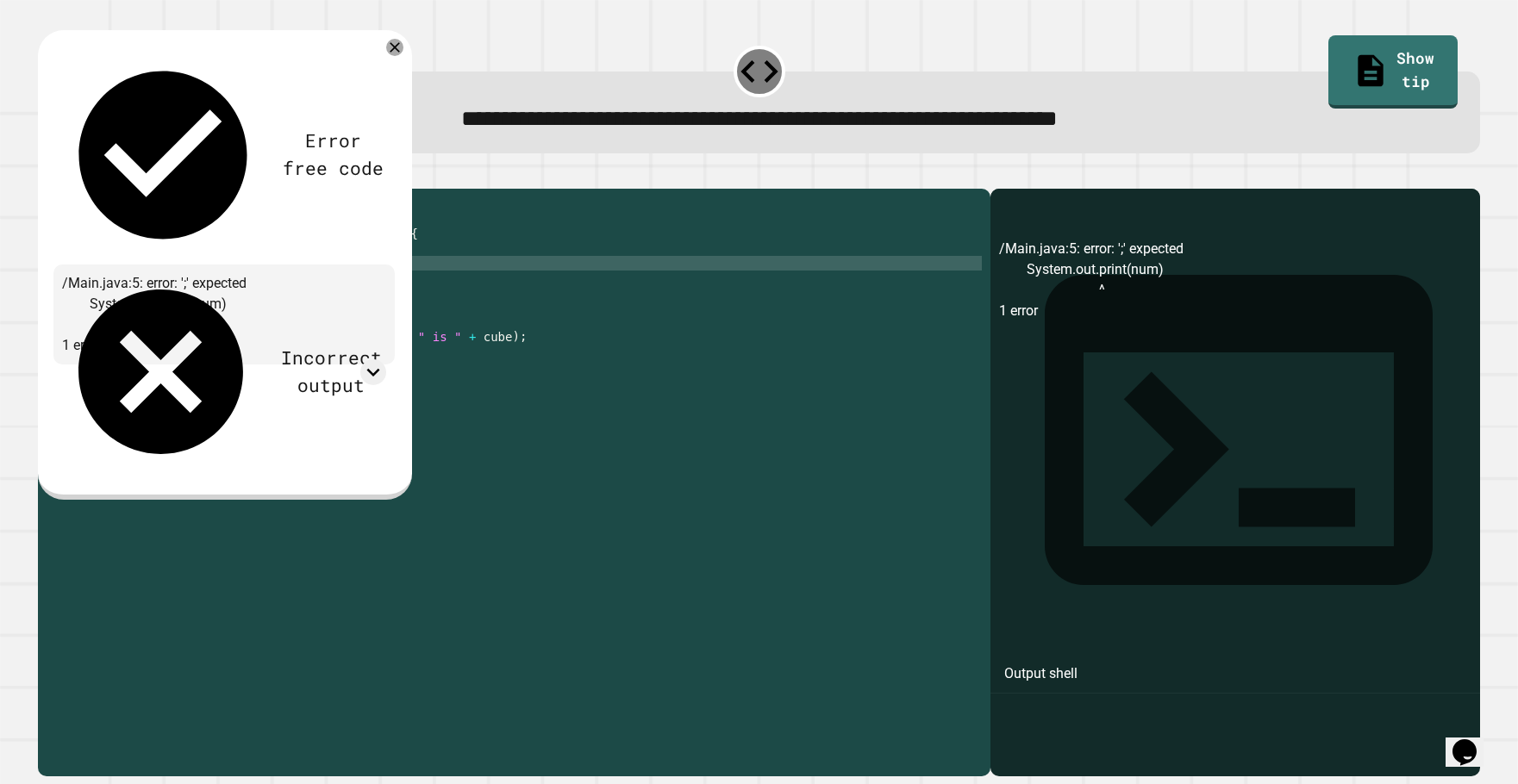
scroll to position [0, 14]
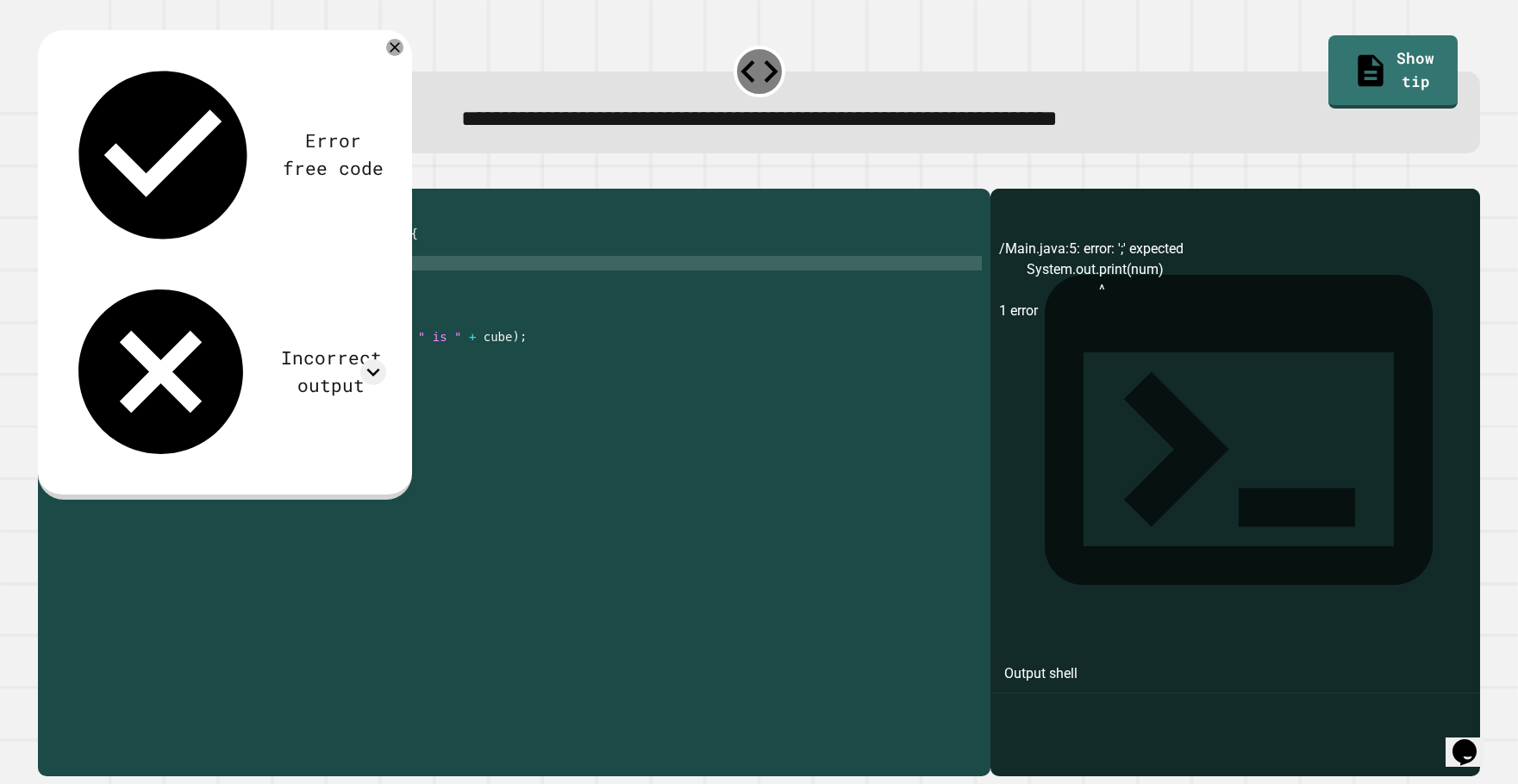
click at [267, 289] on div "public class Main { public static int calculateCube ( int num ) { // your code …" at bounding box center [531, 461] width 901 height 528
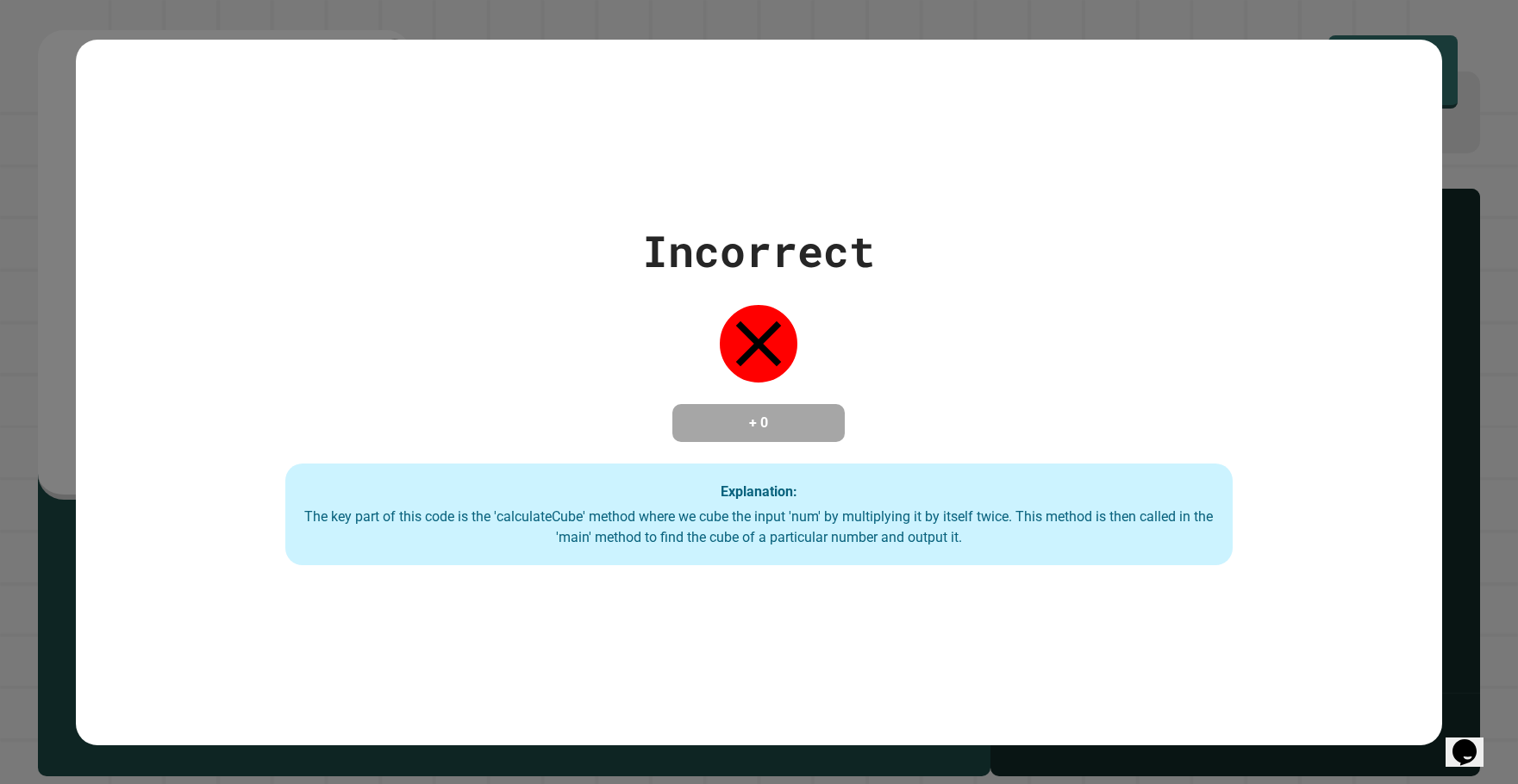
type textarea "**********"
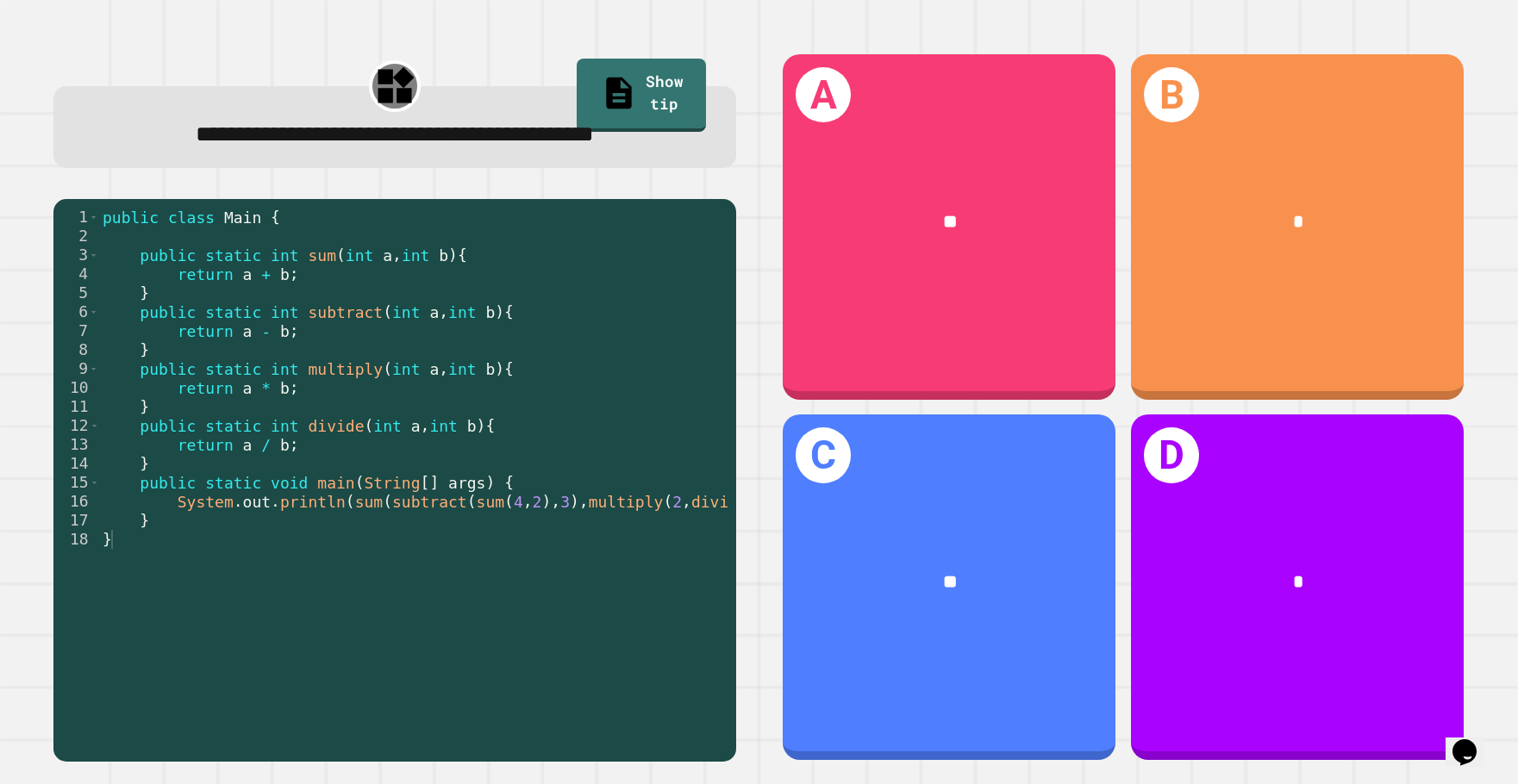
click at [650, 494] on div "**********" at bounding box center [759, 392] width 1518 height 784
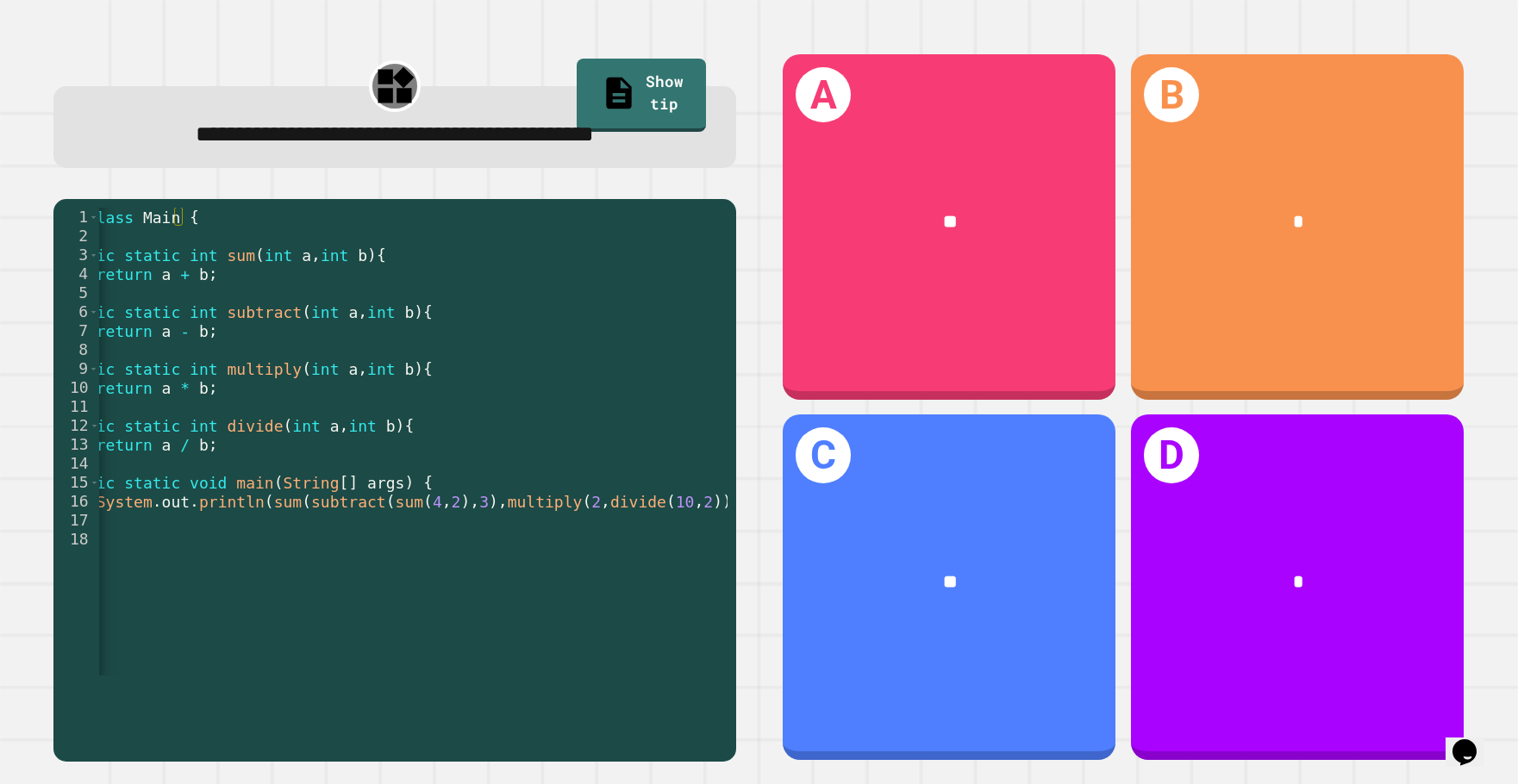
scroll to position [0, 108]
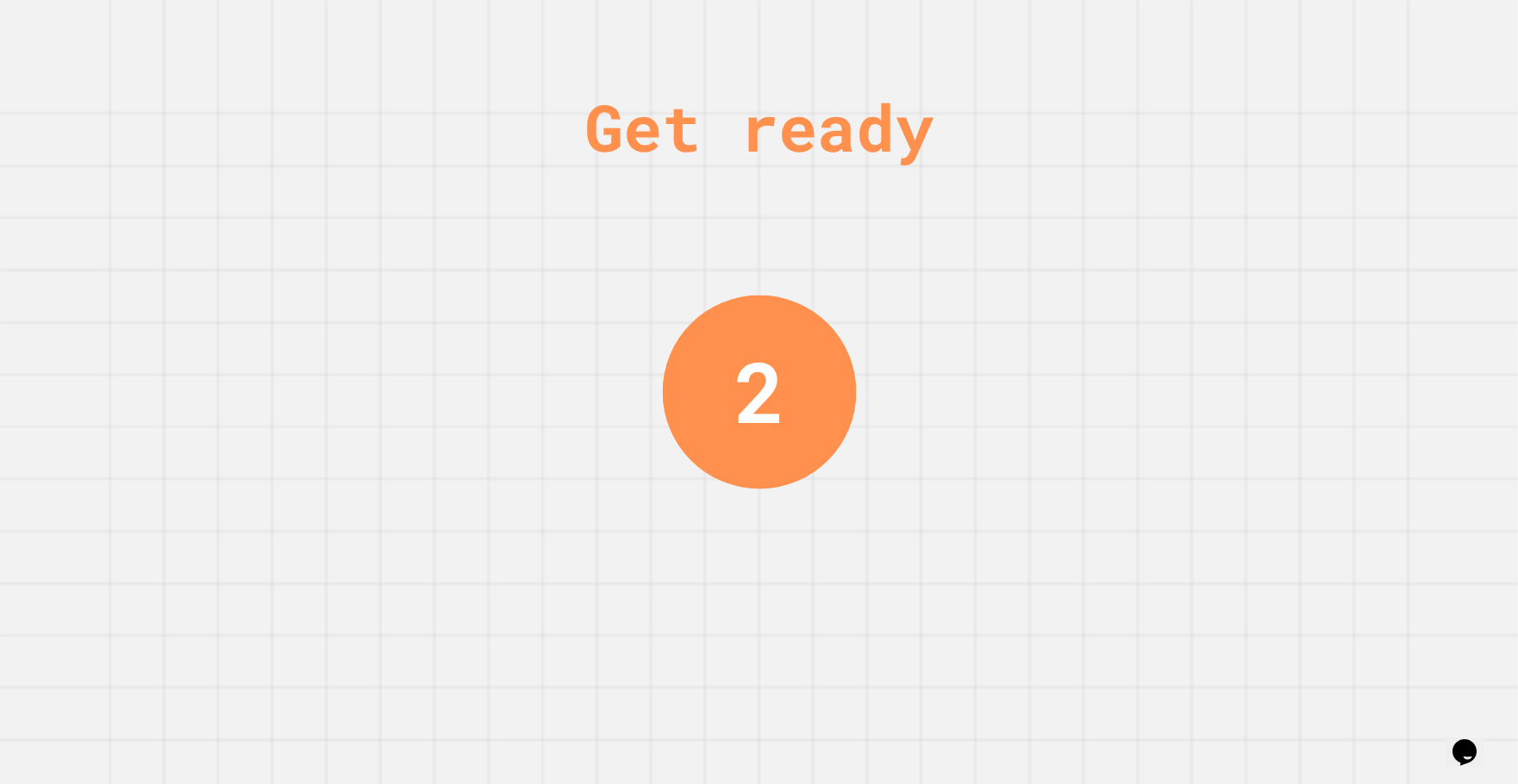
click at [765, 622] on div "Get ready 2" at bounding box center [759, 392] width 129 height 784
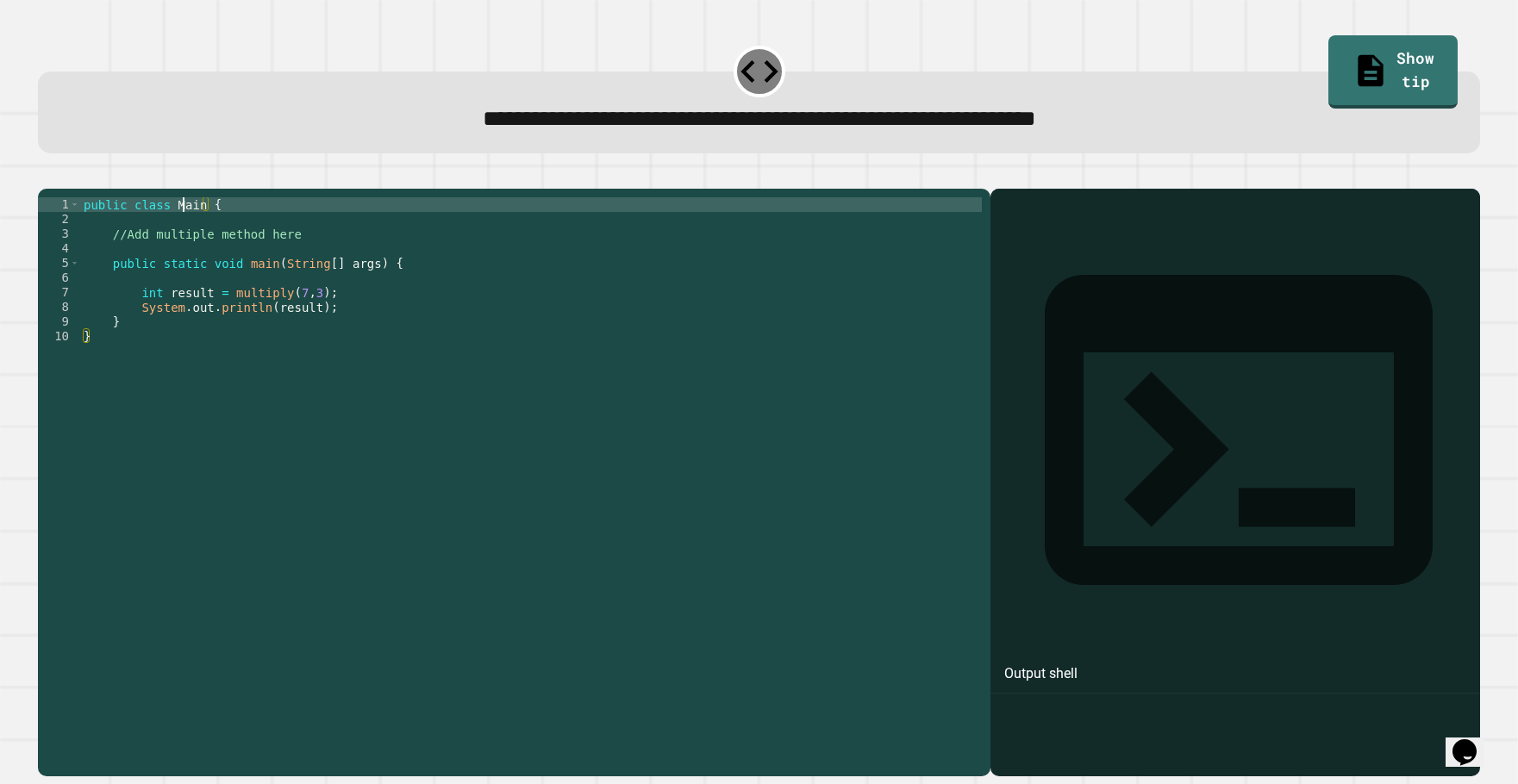
click at [181, 233] on div "public class Main { //Add multiple method here public static void main ( String…" at bounding box center [531, 461] width 901 height 528
click at [163, 236] on div "public class Main { //Add multiple method here public static void main ( String…" at bounding box center [531, 461] width 901 height 528
type textarea "**********"
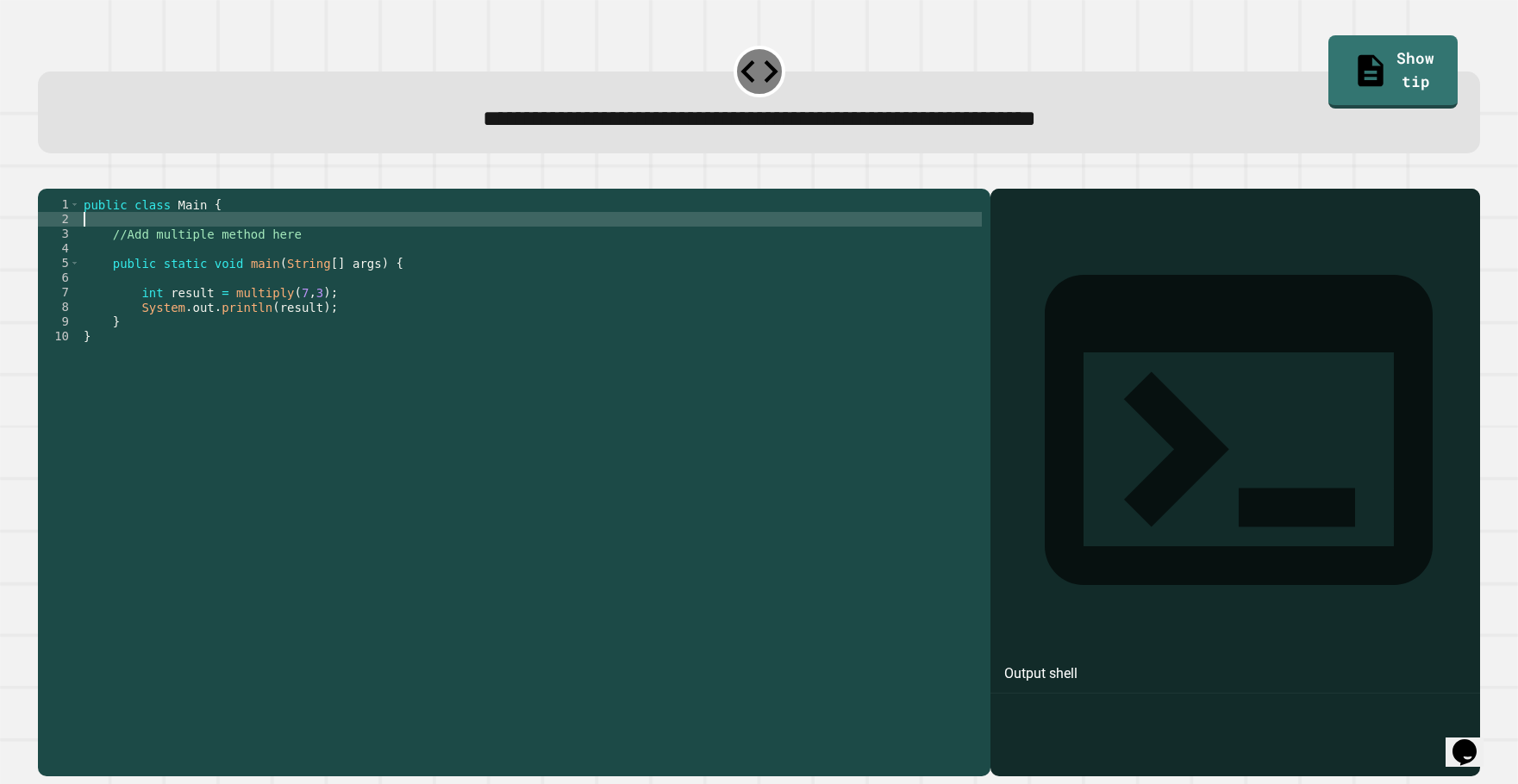
type textarea "**********"
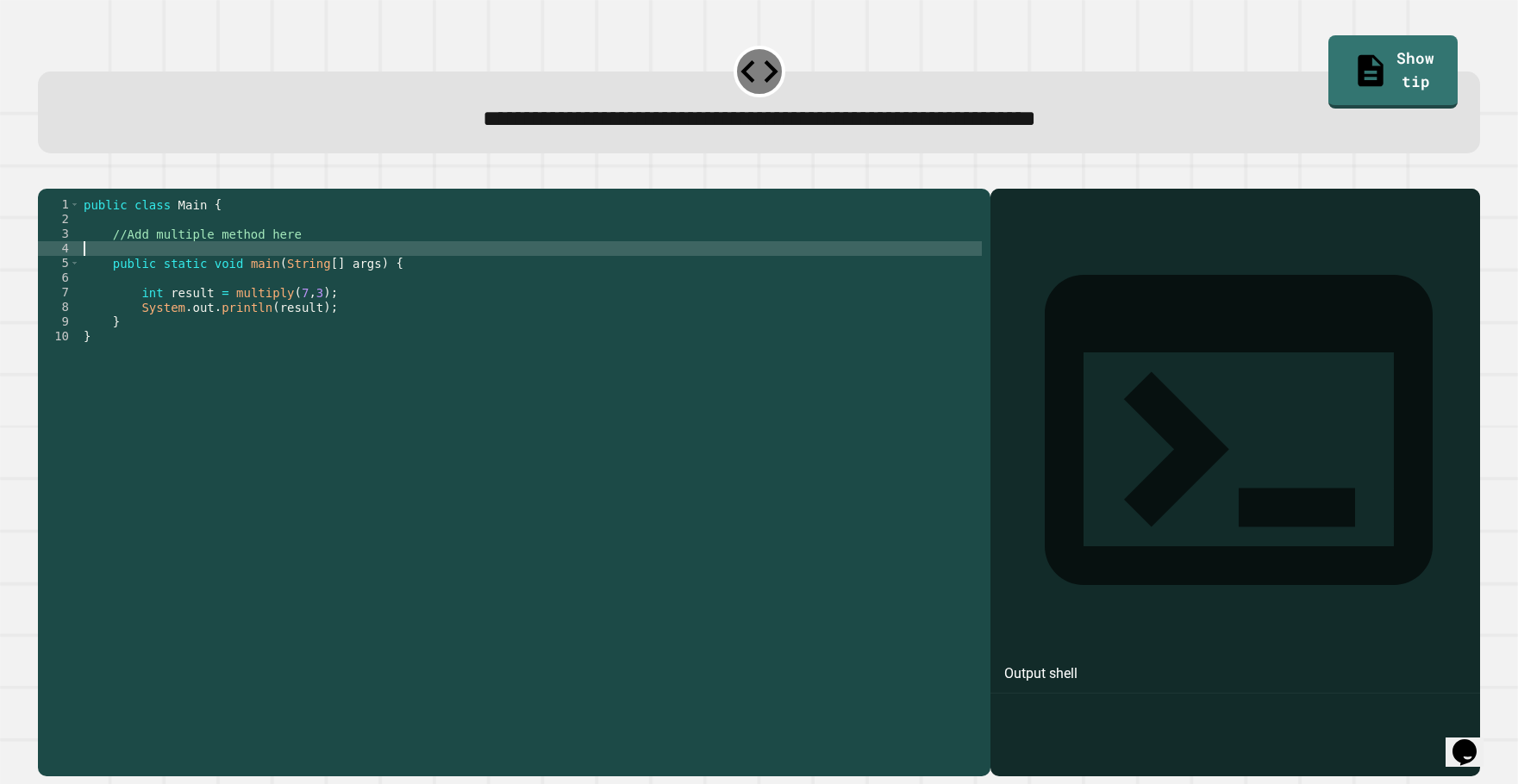
type textarea "**********"
type textarea "******"
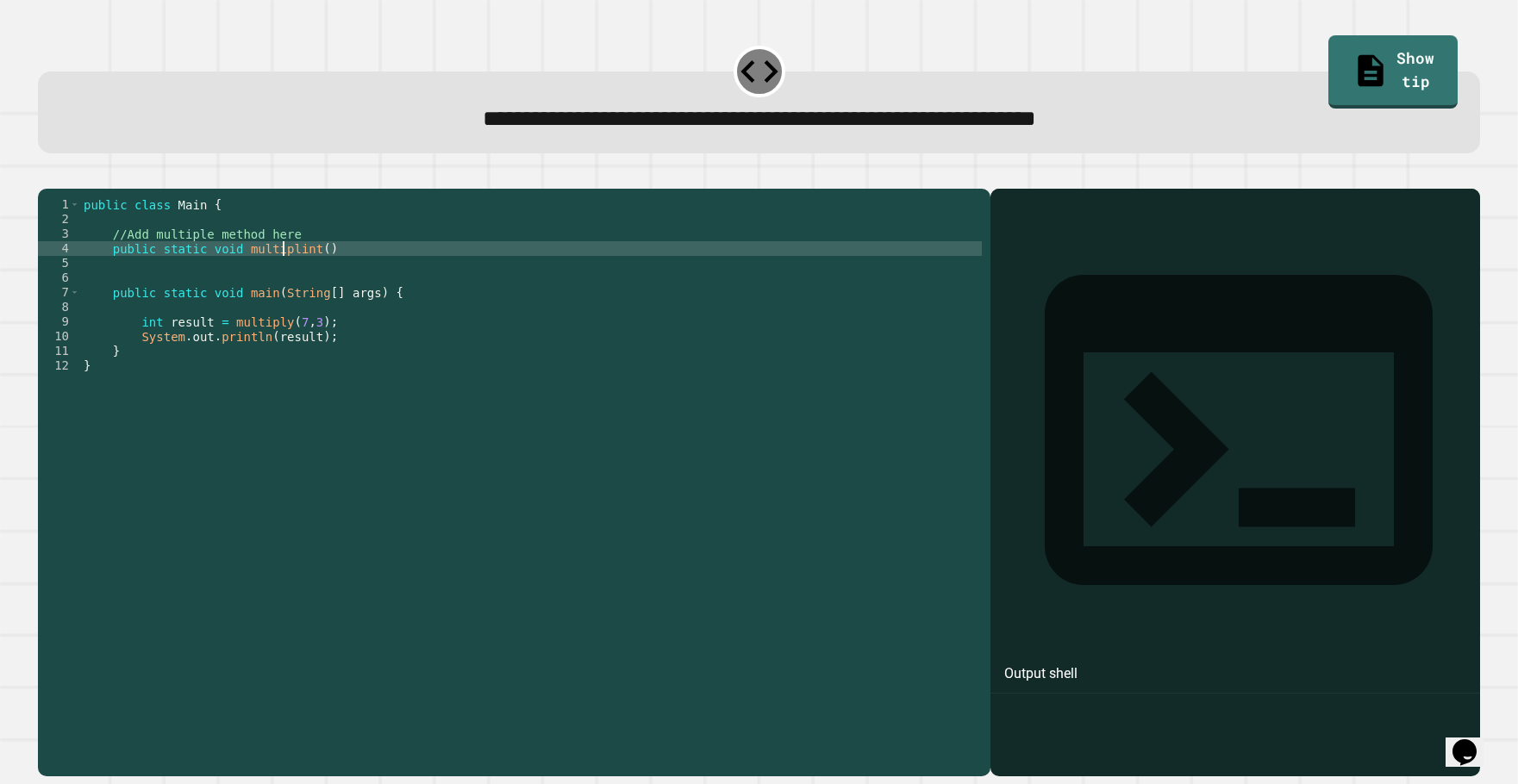
scroll to position [0, 16]
type textarea "**********"
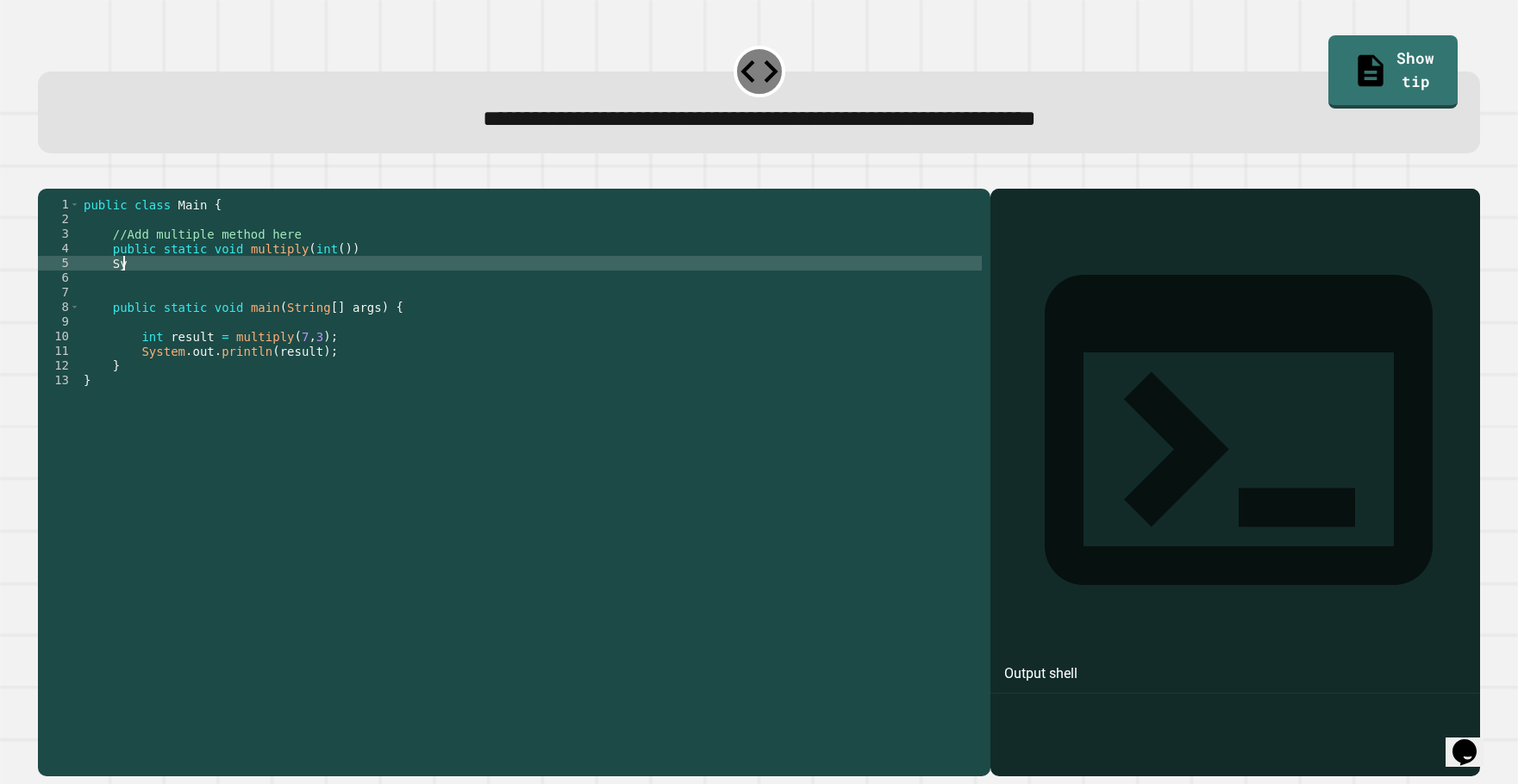
scroll to position [0, 2]
type textarea "*"
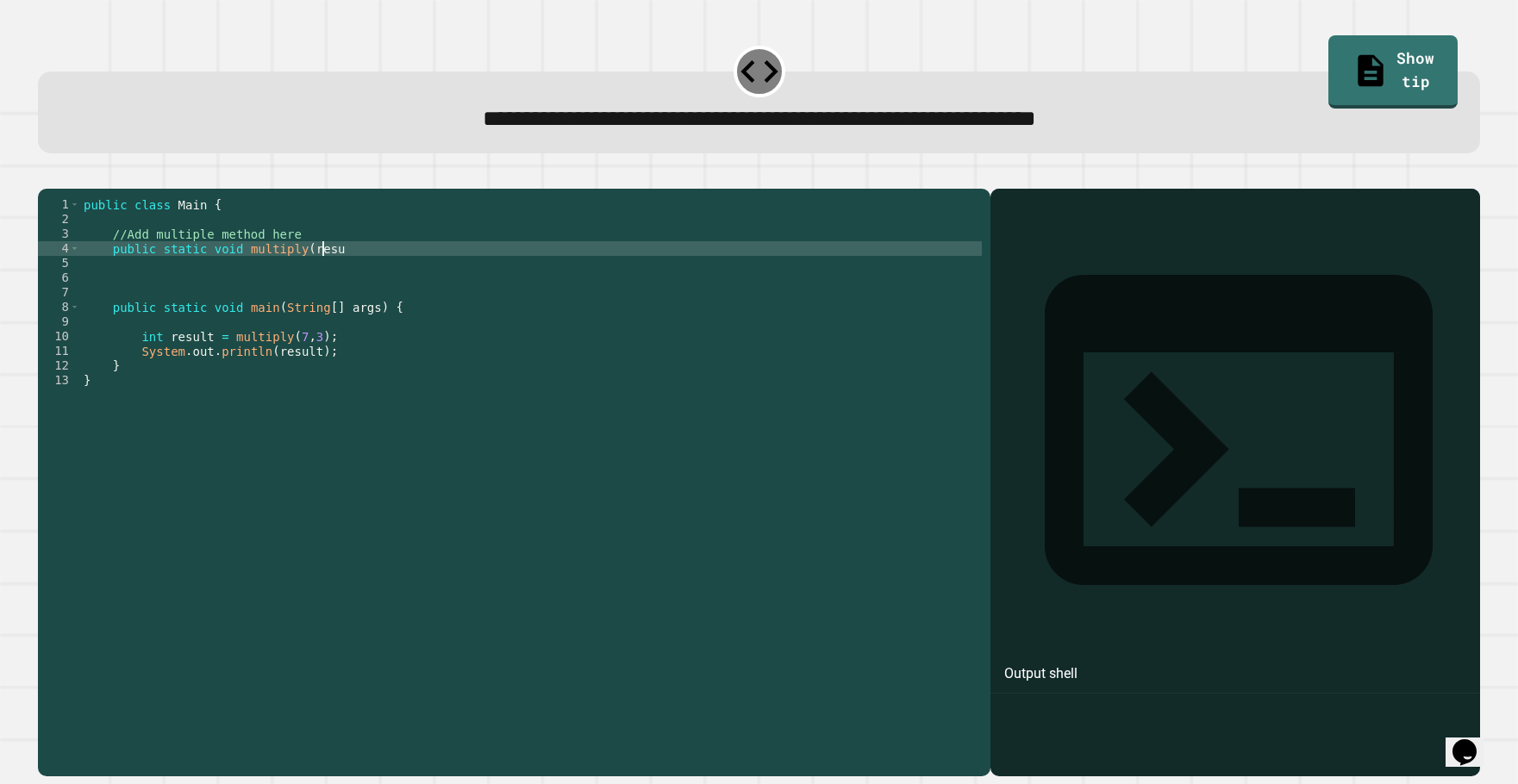
scroll to position [0, 17]
type textarea "**********"
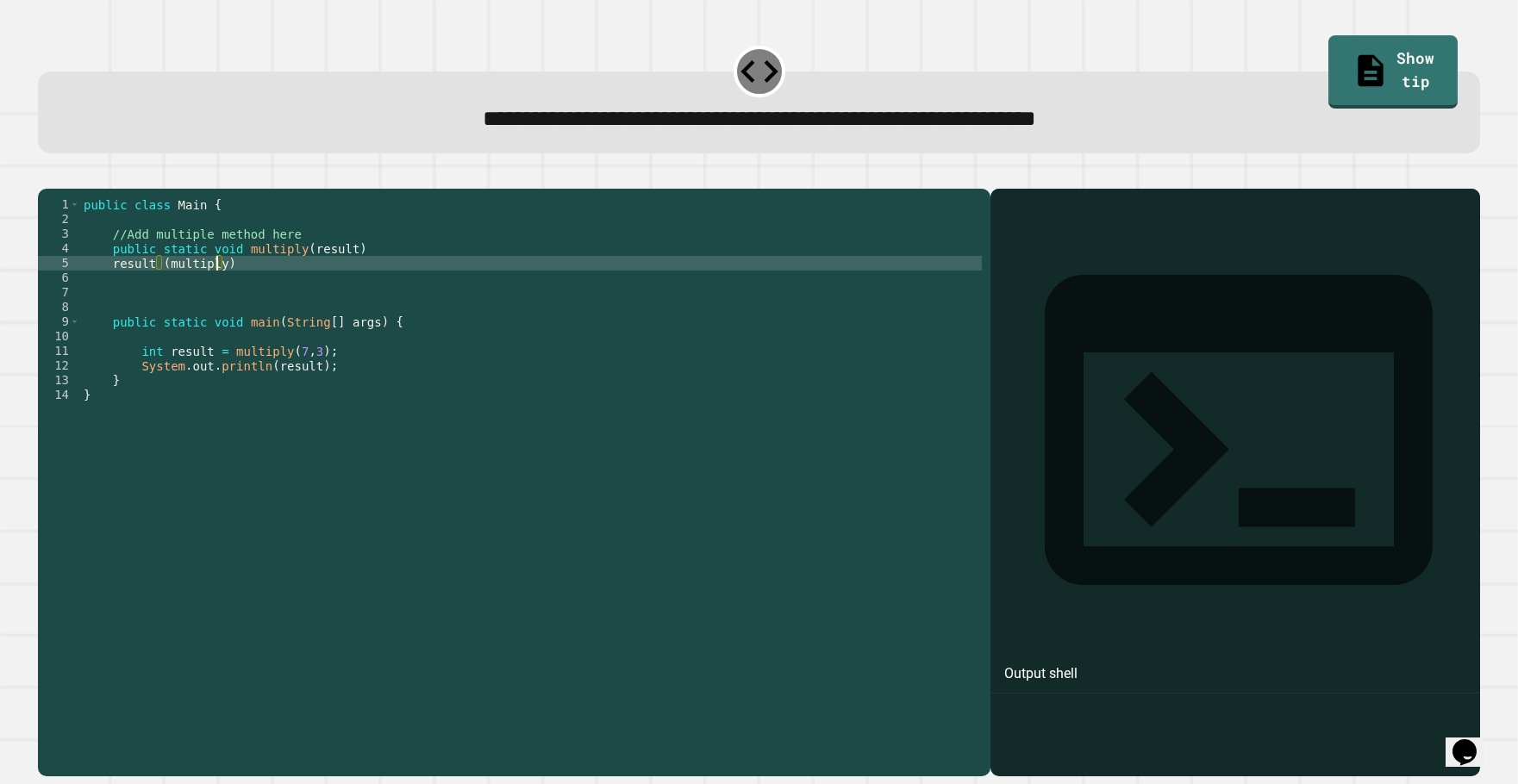
scroll to position [0, 9]
type textarea "*"
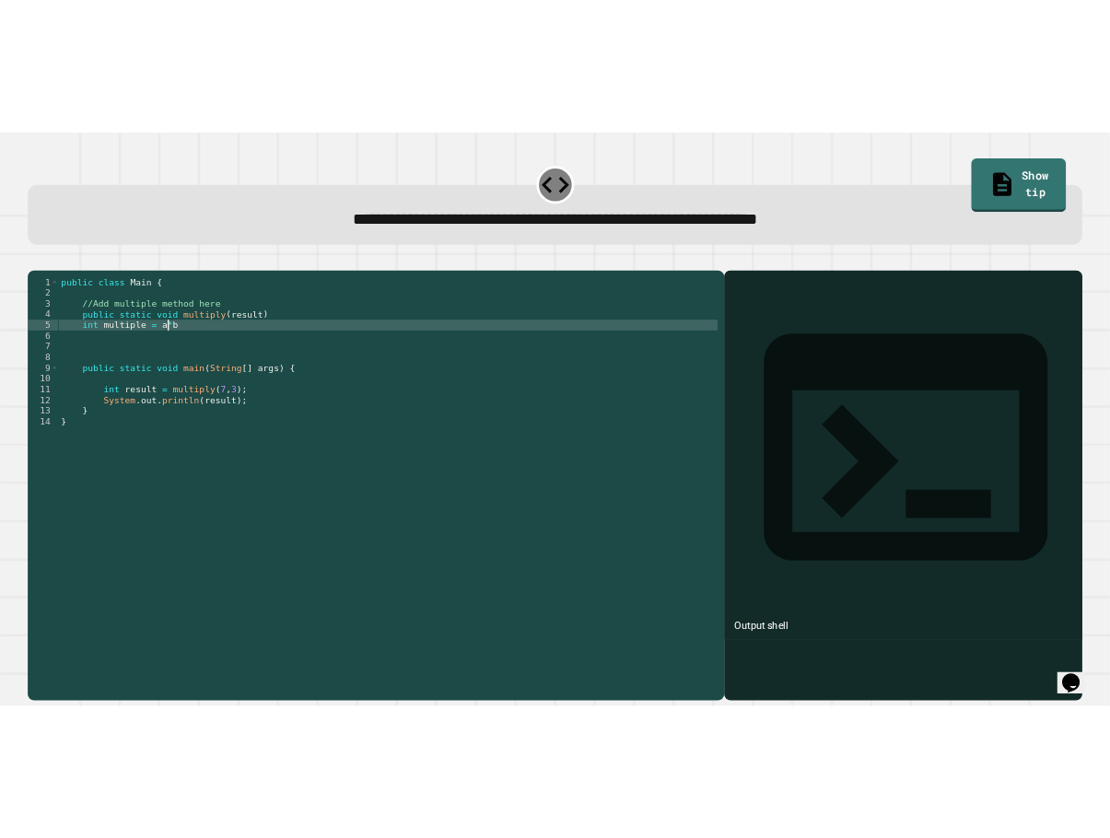
scroll to position [0, 11]
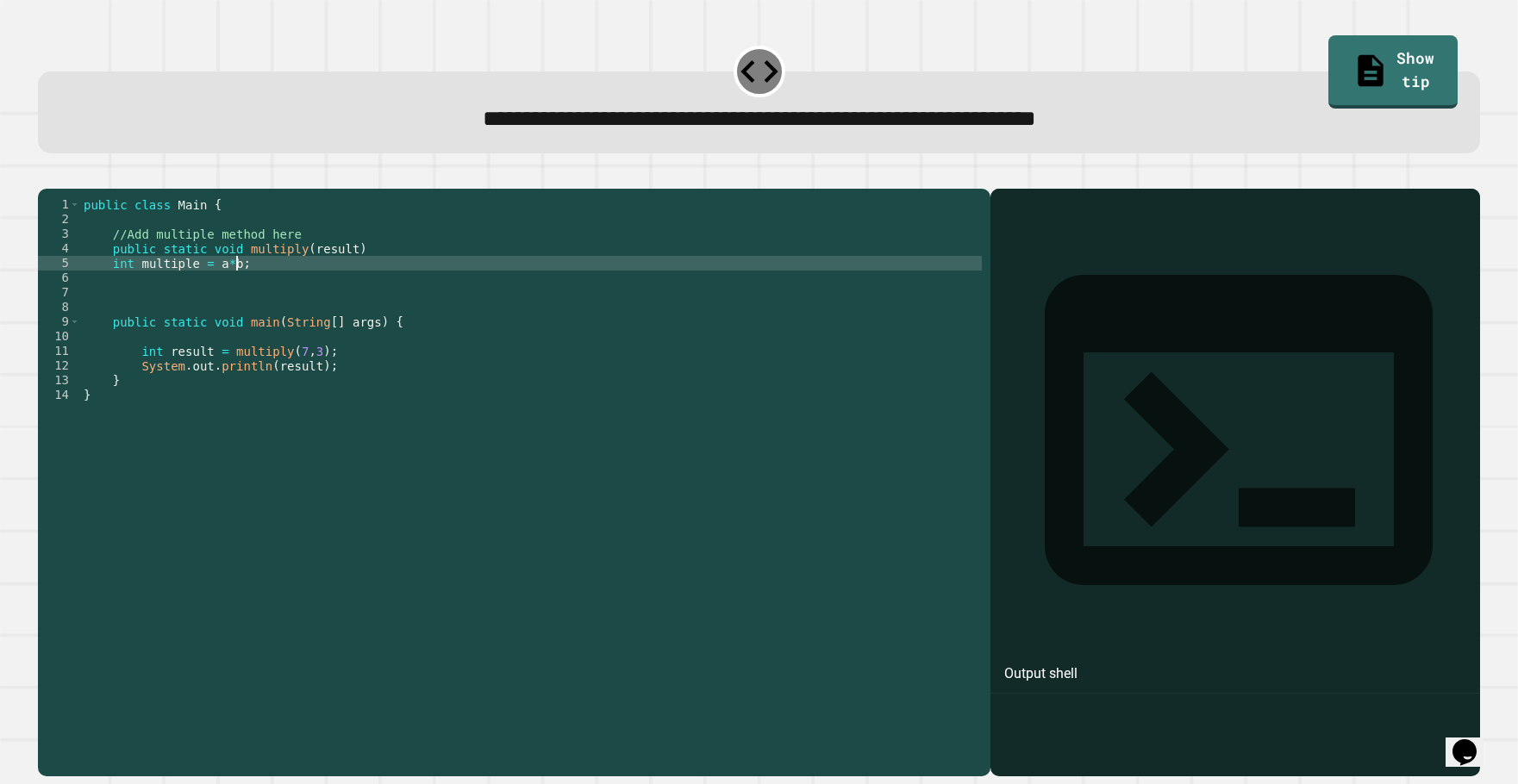
type textarea "**********"
click at [47, 175] on button "button" at bounding box center [47, 175] width 0 height 0
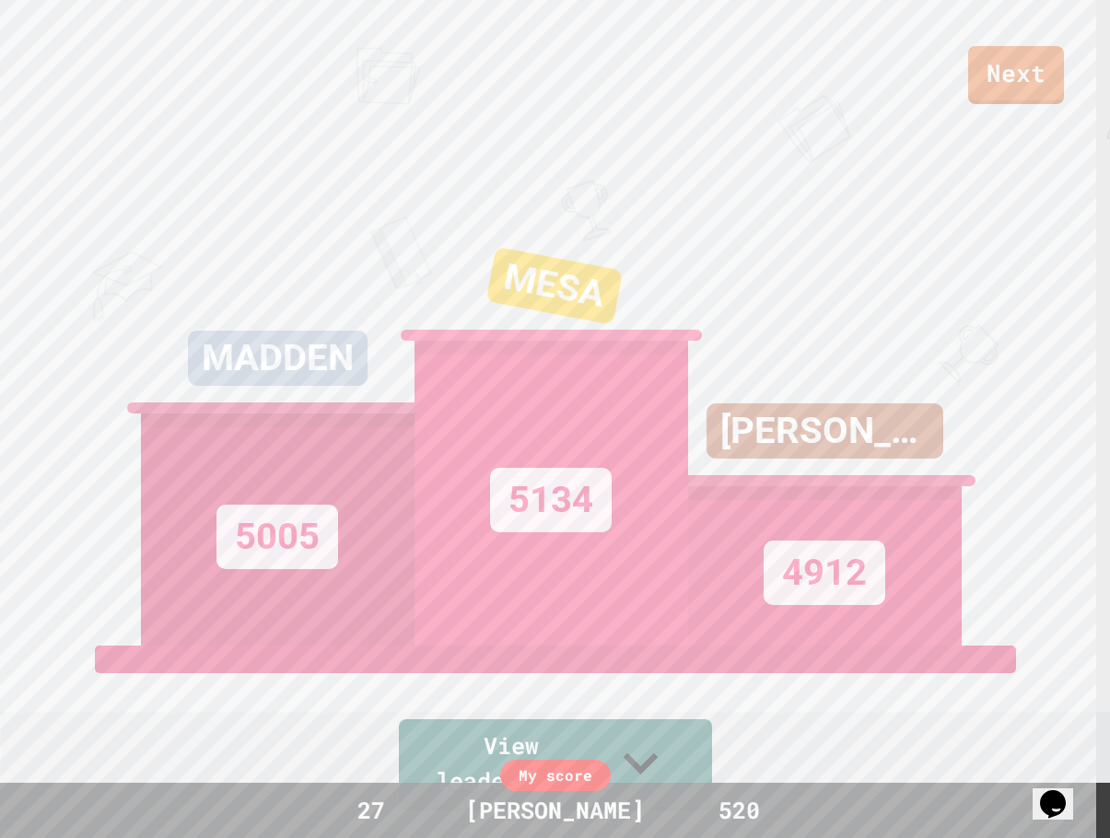
click at [275, 297] on div "MADDEN 5005" at bounding box center [278, 415] width 274 height 460
